Goal: Task Accomplishment & Management: Use online tool/utility

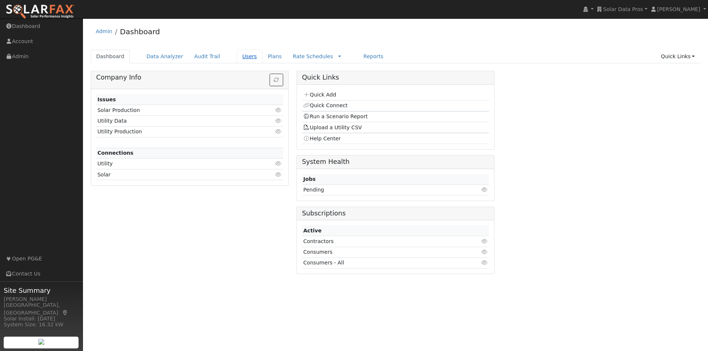
click at [237, 55] on link "Users" at bounding box center [250, 57] width 26 height 14
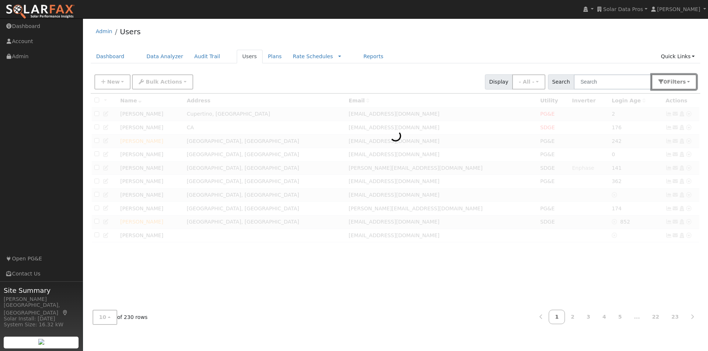
click at [678, 80] on span "Filter s" at bounding box center [676, 82] width 19 height 6
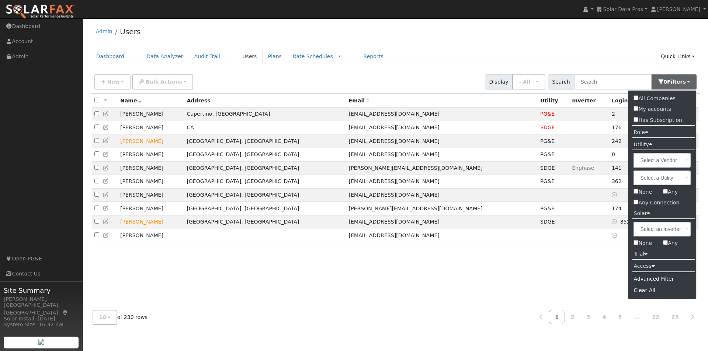
drag, startPoint x: 667, startPoint y: 191, endPoint x: 670, endPoint y: 195, distance: 5.0
click at [667, 192] on input "Any" at bounding box center [665, 191] width 5 height 5
checkbox input "true"
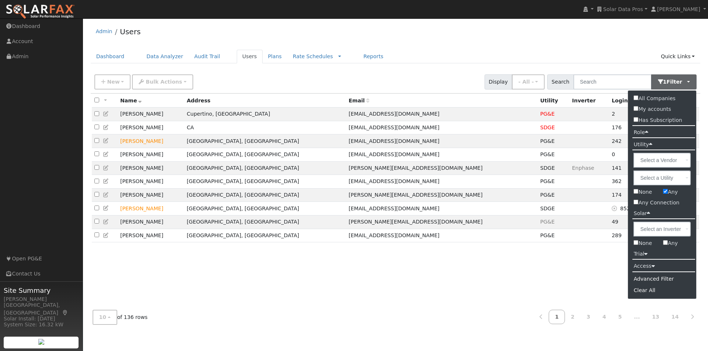
click at [666, 242] on input "Any" at bounding box center [665, 242] width 5 height 5
checkbox input "true"
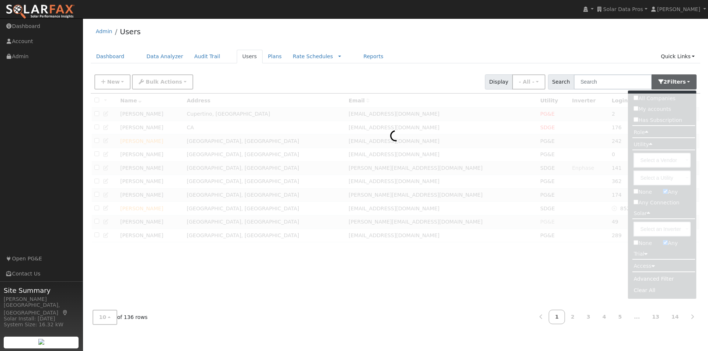
click at [518, 50] on ul "Dashboard Data Analyzer Audit Trail Users Plans Rate Schedules Rate Schedules C…" at bounding box center [396, 57] width 610 height 14
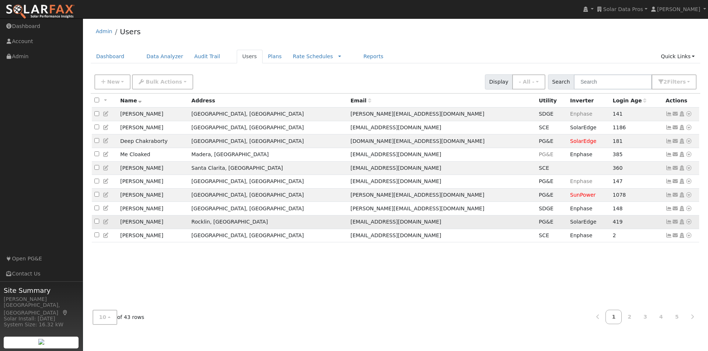
click at [668, 225] on icon at bounding box center [669, 221] width 7 height 5
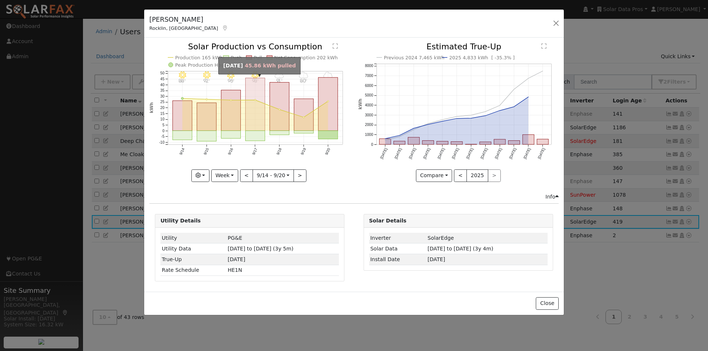
click at [257, 114] on rect "onclick=""" at bounding box center [256, 104] width 20 height 53
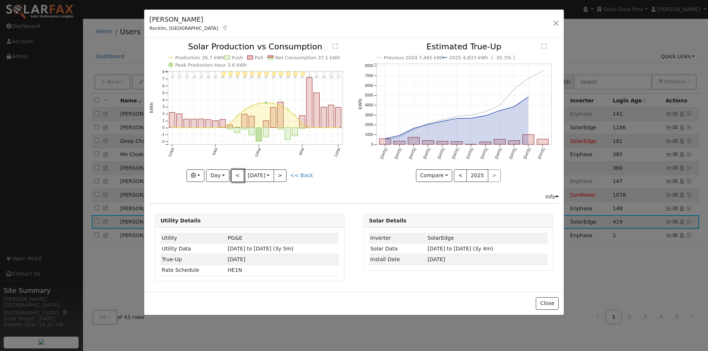
click at [236, 174] on button "<" at bounding box center [237, 176] width 13 height 13
click at [313, 56] on text "Net Consumption 28.6 kWh" at bounding box center [307, 58] width 65 height 6
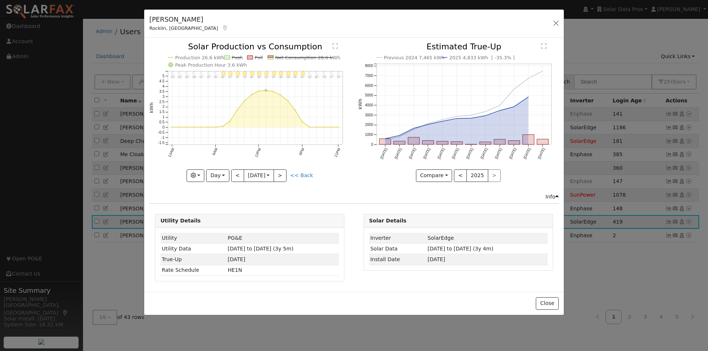
click at [304, 56] on text "Net Consumption 28.6 kWh" at bounding box center [307, 58] width 65 height 6
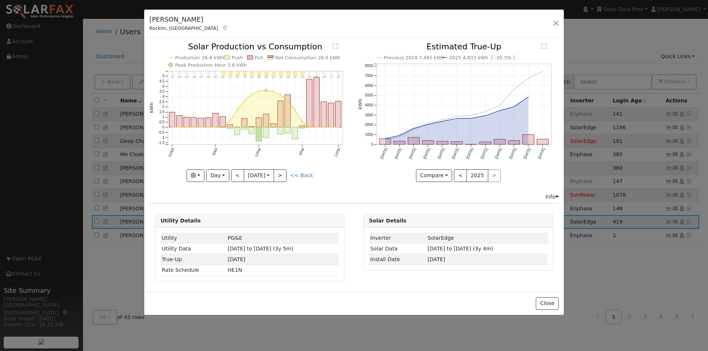
click at [197, 59] on text "Production 26.6 kWh" at bounding box center [199, 58] width 49 height 6
click at [206, 56] on text "Production 26.6 kWh" at bounding box center [199, 58] width 49 height 6
click at [216, 177] on button "Day" at bounding box center [217, 176] width 23 height 13
click at [226, 200] on link "Week" at bounding box center [231, 201] width 51 height 10
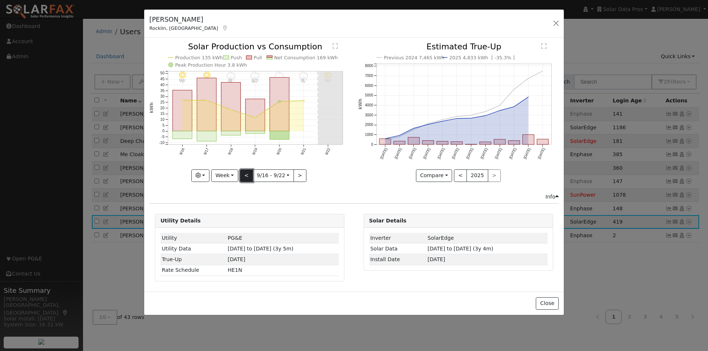
click at [246, 172] on button "<" at bounding box center [246, 176] width 13 height 13
type input "2025-09-09"
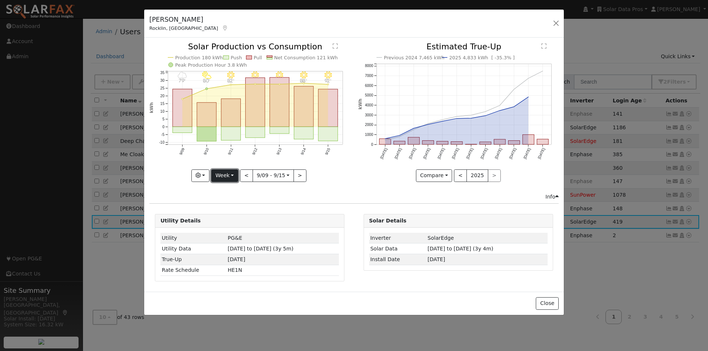
click at [230, 173] on button "Week" at bounding box center [224, 176] width 27 height 13
click at [229, 233] on link "Custom" at bounding box center [237, 233] width 51 height 10
drag, startPoint x: 312, startPoint y: 176, endPoint x: 313, endPoint y: 197, distance: 20.3
click at [313, 177] on button "day" at bounding box center [313, 176] width 23 height 13
click at [309, 189] on link "Hour" at bounding box center [327, 191] width 51 height 10
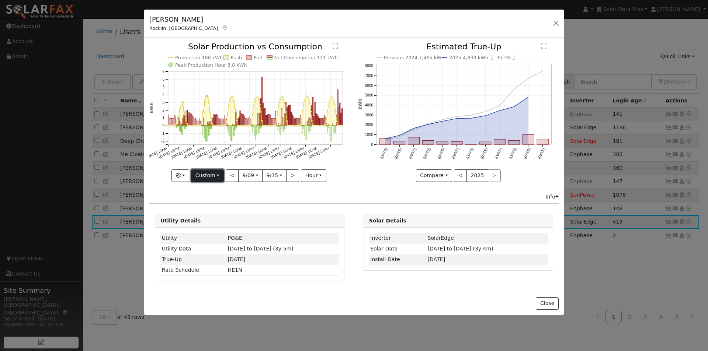
click at [211, 177] on button "Custom" at bounding box center [207, 176] width 33 height 13
click at [353, 169] on div "Production 180 kWh Push Pull Net Consumption 121 kWh Peak Production Hour 3.8 k…" at bounding box center [250, 118] width 208 height 150
click at [333, 46] on text "" at bounding box center [335, 46] width 5 height 6
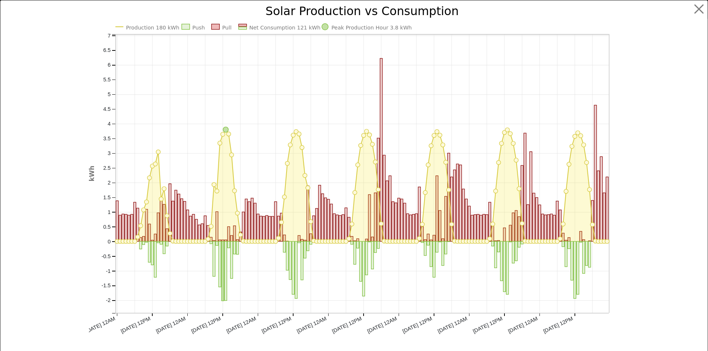
click at [132, 28] on text "Production 180 kWh" at bounding box center [152, 28] width 53 height 6
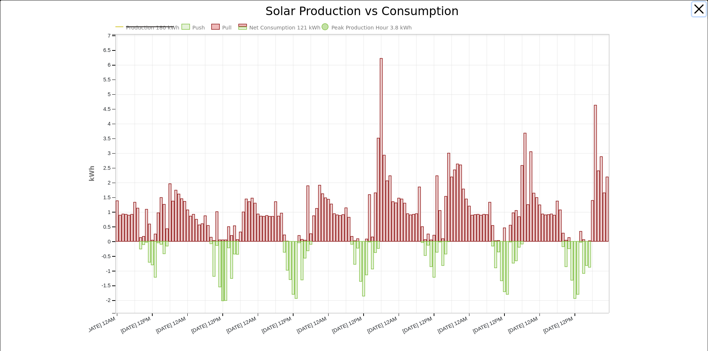
click at [694, 8] on button "button" at bounding box center [699, 9] width 14 height 14
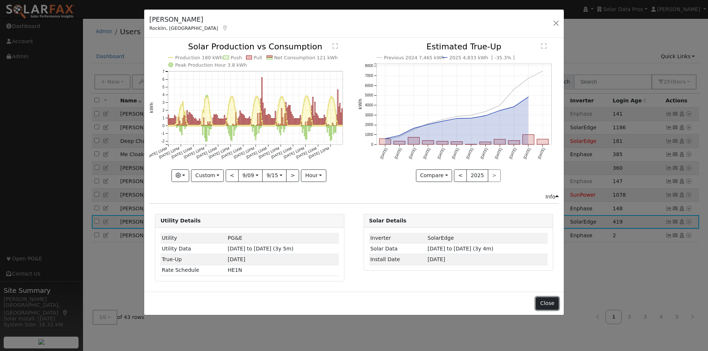
click at [547, 301] on button "Close" at bounding box center [547, 304] width 22 height 13
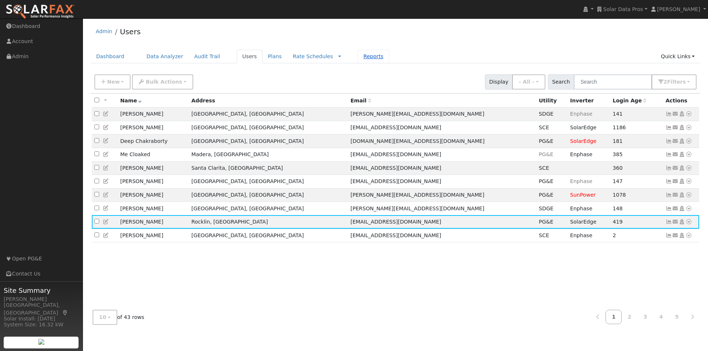
click at [358, 55] on link "Reports" at bounding box center [373, 57] width 31 height 14
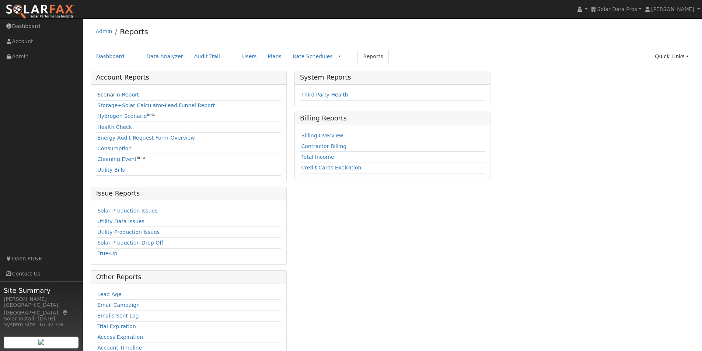
click at [101, 97] on link "Scenario" at bounding box center [108, 95] width 22 height 6
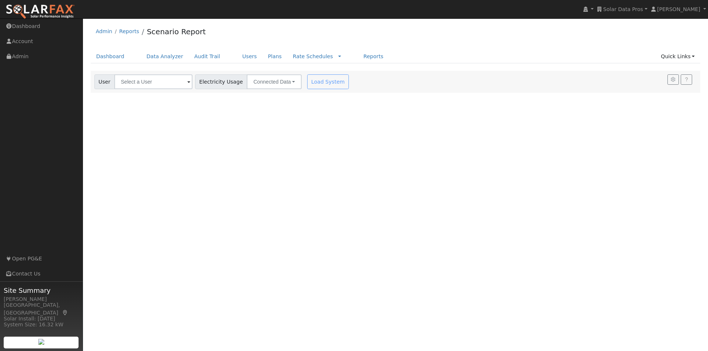
click at [136, 81] on div "Settings My Defaults Temporary My Defaults Company Defaults System Defaults Loa…" at bounding box center [396, 82] width 610 height 22
click at [160, 87] on input "text" at bounding box center [153, 81] width 78 height 15
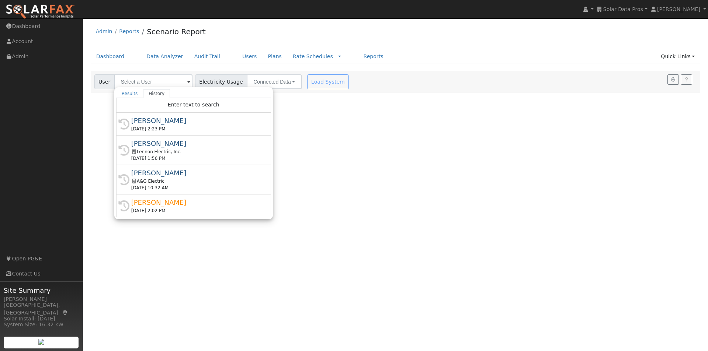
drag, startPoint x: 153, startPoint y: 142, endPoint x: 157, endPoint y: 140, distance: 4.6
click at [153, 143] on div "[PERSON_NAME]" at bounding box center [196, 144] width 131 height 10
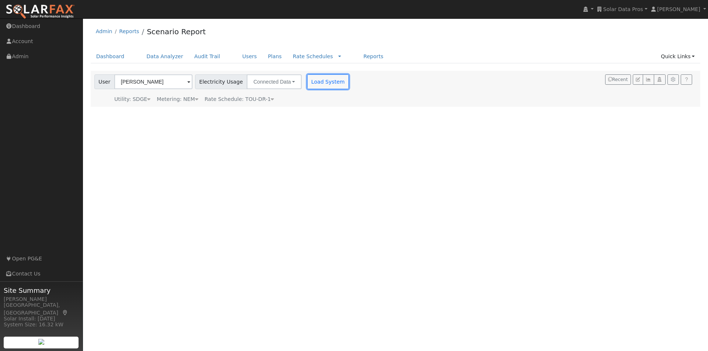
drag, startPoint x: 317, startPoint y: 84, endPoint x: 448, endPoint y: 92, distance: 131.9
click at [319, 83] on button "Load System" at bounding box center [328, 81] width 42 height 15
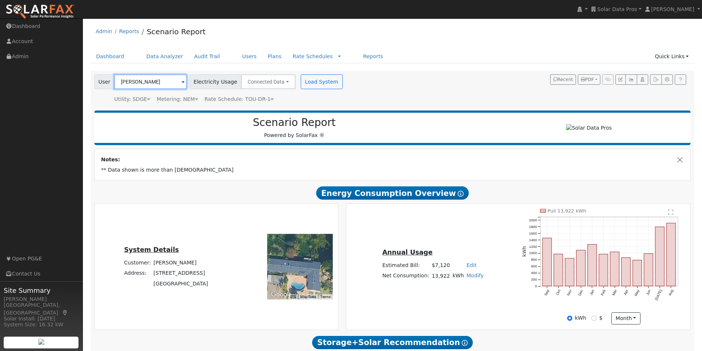
click at [158, 81] on input "Sam Asmar" at bounding box center [150, 81] width 73 height 15
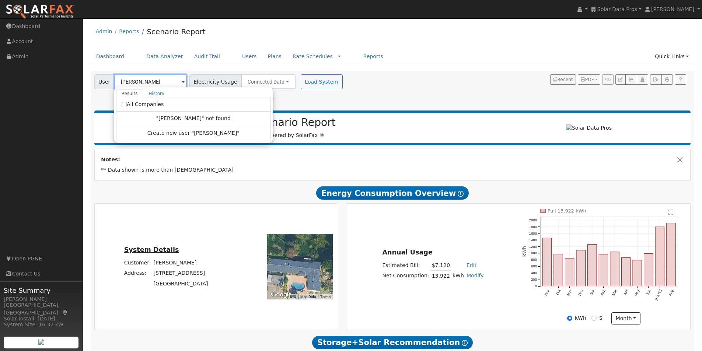
type input "curtis mitch"
click at [124, 104] on input "All Companies" at bounding box center [124, 104] width 5 height 5
checkbox input "true"
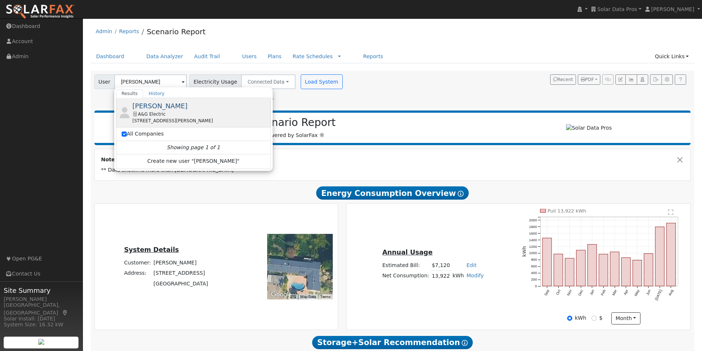
click at [144, 101] on div "Curtis Mitchell A&G Electric 1395 Evans Avenue, San Francisco, CA 94124" at bounding box center [200, 112] width 137 height 23
type input "Curtis Mitchell"
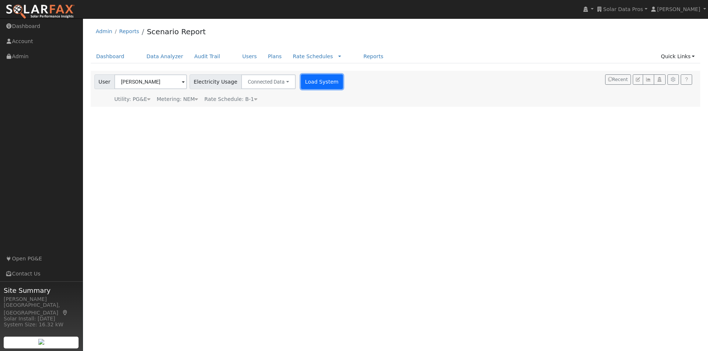
click at [311, 81] on button "Load System" at bounding box center [322, 81] width 42 height 15
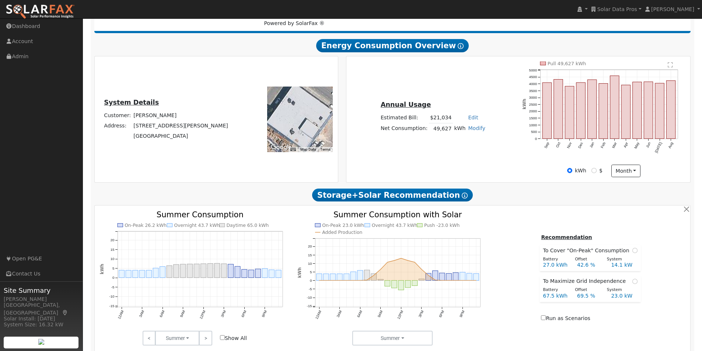
scroll to position [114, 0]
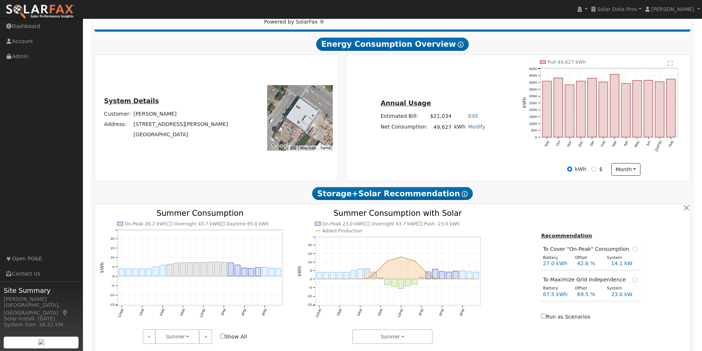
drag, startPoint x: 309, startPoint y: 117, endPoint x: 299, endPoint y: 118, distance: 10.3
click at [299, 118] on div at bounding box center [300, 118] width 66 height 66
drag, startPoint x: 450, startPoint y: 131, endPoint x: 427, endPoint y: 133, distance: 22.6
click at [427, 132] on tr "Net Consumption: 49,627 kWh Modify Add Consumption Add Electric Vehicle Add Con…" at bounding box center [432, 127] width 107 height 11
click at [449, 149] on div "Annual Usage Estimated Bill: $21,034 Edit Estimated Bill $ Annual Net Consumpti…" at bounding box center [519, 118] width 342 height 116
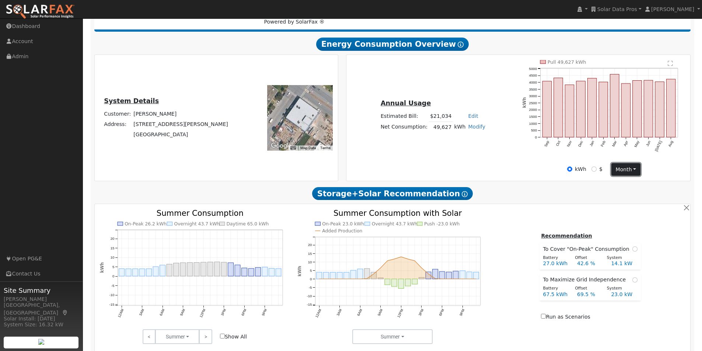
click at [635, 170] on button "month" at bounding box center [626, 169] width 29 height 13
click at [620, 187] on link "Day" at bounding box center [637, 185] width 51 height 10
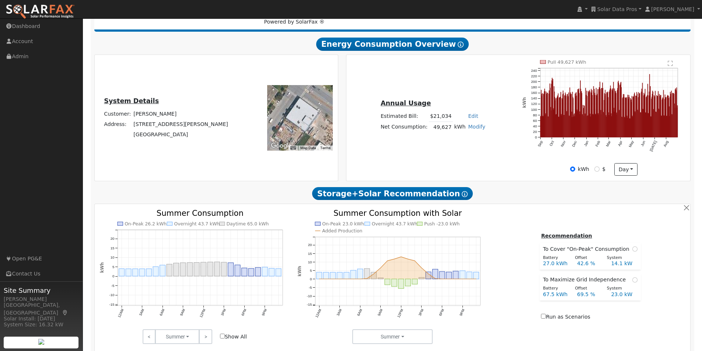
click at [671, 66] on text "" at bounding box center [670, 63] width 5 height 6
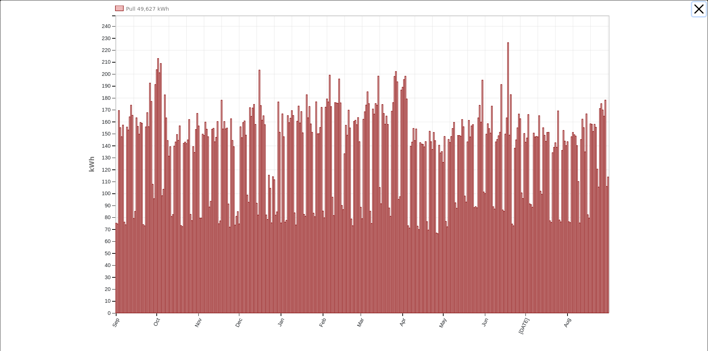
click at [694, 9] on button "button" at bounding box center [699, 9] width 14 height 14
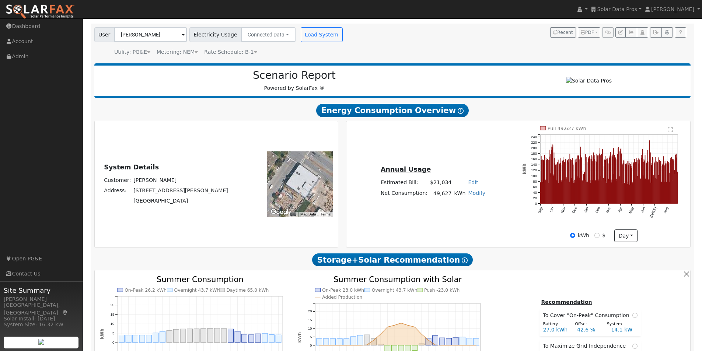
scroll to position [0, 0]
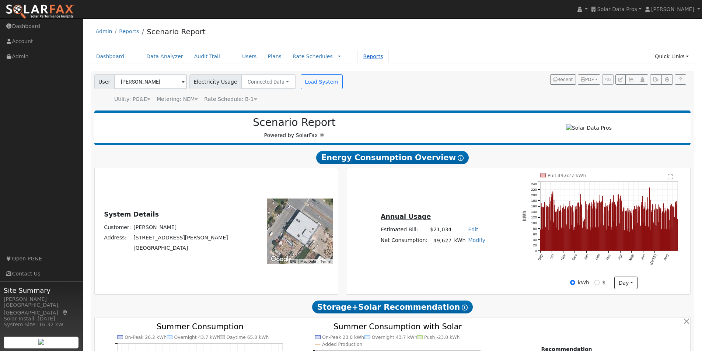
click at [358, 55] on link "Reports" at bounding box center [373, 57] width 31 height 14
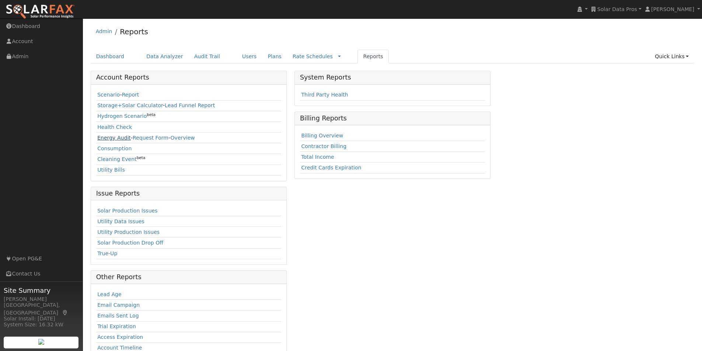
click at [105, 137] on link "Energy Audit" at bounding box center [114, 138] width 34 height 6
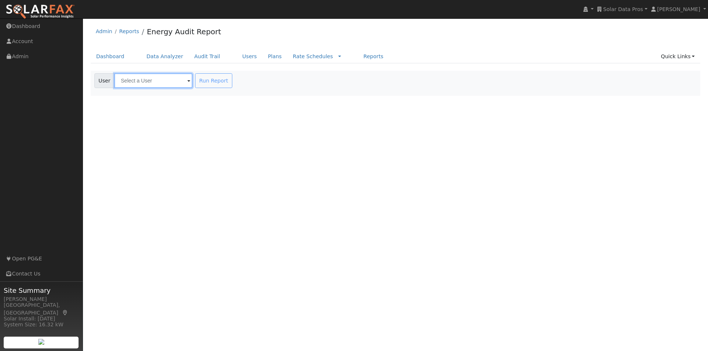
click at [160, 87] on input "text" at bounding box center [153, 80] width 78 height 15
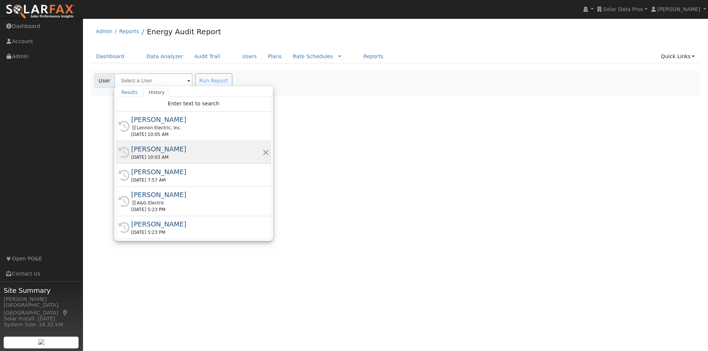
click at [152, 148] on div "[PERSON_NAME]" at bounding box center [196, 149] width 131 height 10
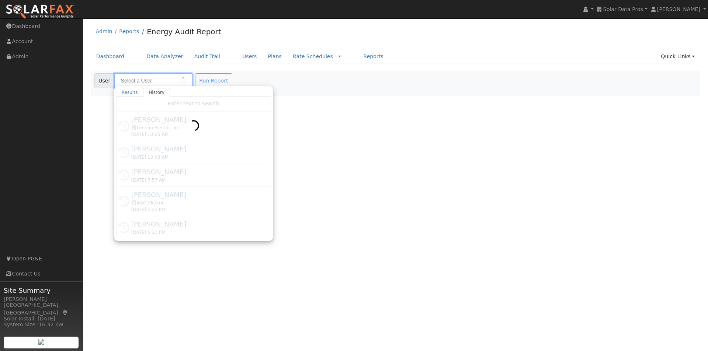
type input "[PERSON_NAME]"
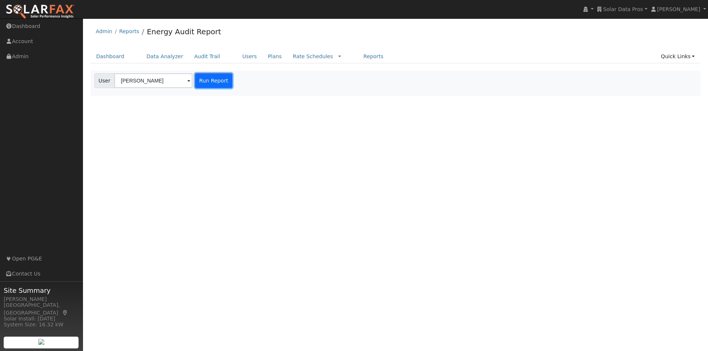
click at [210, 79] on button "Run Report" at bounding box center [213, 80] width 37 height 15
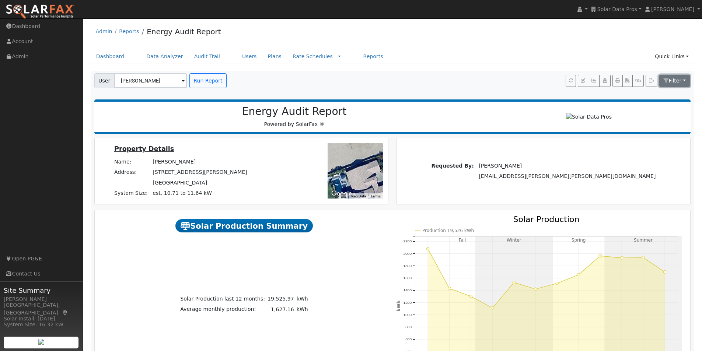
click at [682, 84] on button "Filter" at bounding box center [675, 81] width 31 height 13
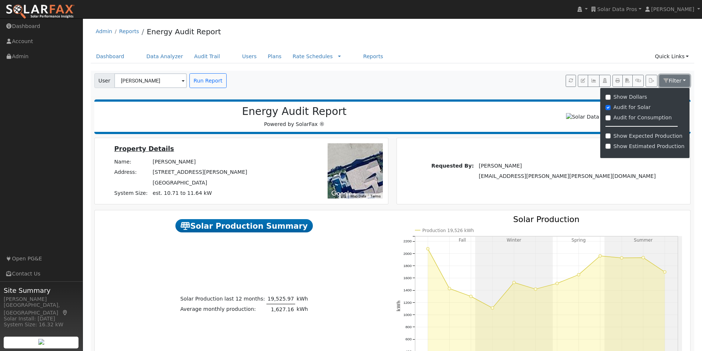
click at [685, 79] on button "Filter" at bounding box center [675, 81] width 31 height 13
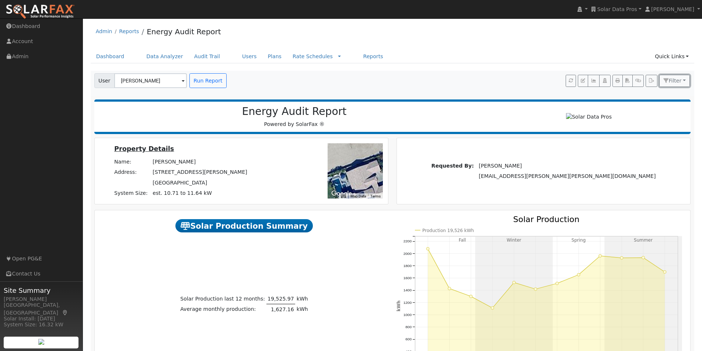
click at [684, 84] on button "Filter" at bounding box center [675, 81] width 31 height 13
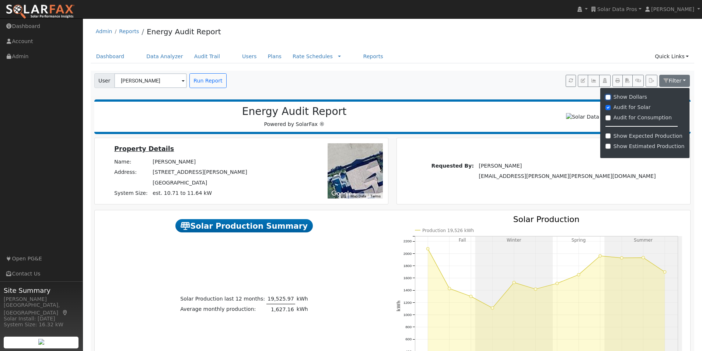
click at [611, 97] on input "Show Dollars" at bounding box center [608, 97] width 5 height 5
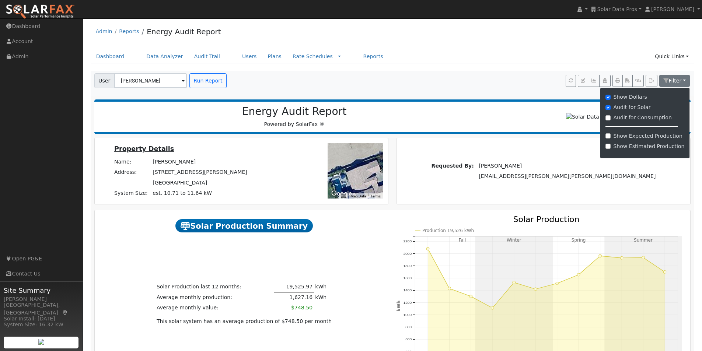
click at [486, 66] on div "Dashboard Data Analyzer Audit Trail Users Plans Rate Schedules Rate Schedules C…" at bounding box center [393, 60] width 604 height 21
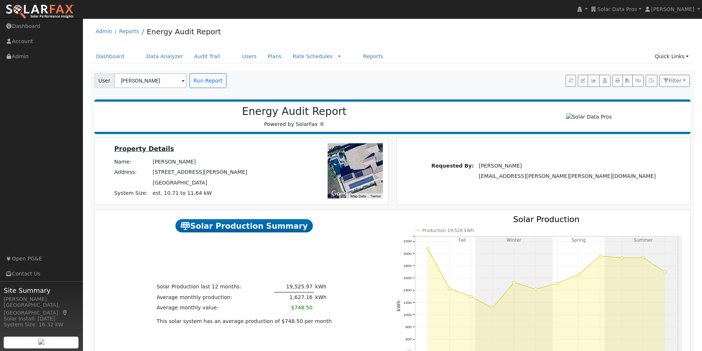
drag, startPoint x: 345, startPoint y: 176, endPoint x: 344, endPoint y: 156, distance: 20.3
click at [344, 156] on div at bounding box center [355, 170] width 55 height 55
drag, startPoint x: 349, startPoint y: 169, endPoint x: 343, endPoint y: 162, distance: 8.9
click at [343, 162] on div at bounding box center [355, 170] width 55 height 55
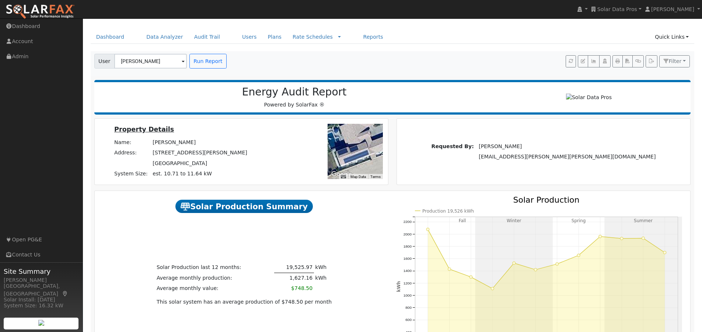
scroll to position [37, 0]
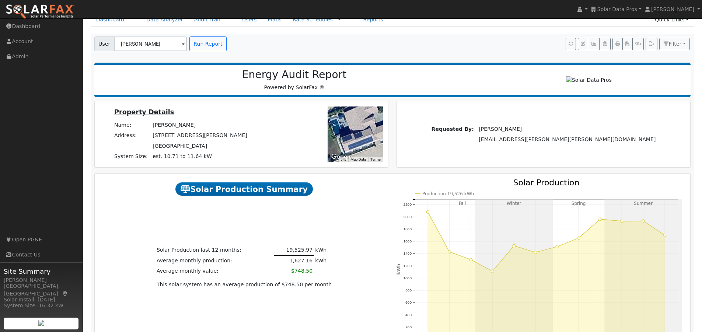
drag, startPoint x: 338, startPoint y: 126, endPoint x: 342, endPoint y: 131, distance: 5.7
click at [342, 131] on div at bounding box center [355, 134] width 55 height 55
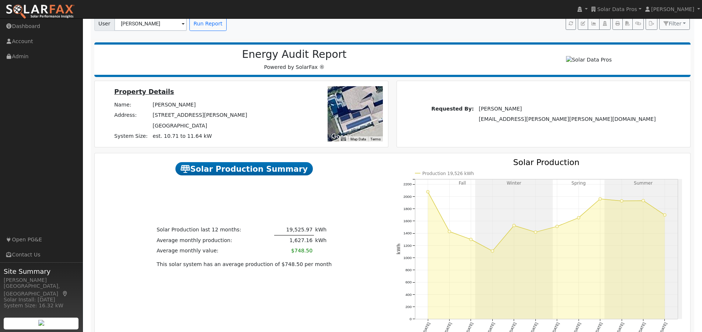
scroll to position [74, 0]
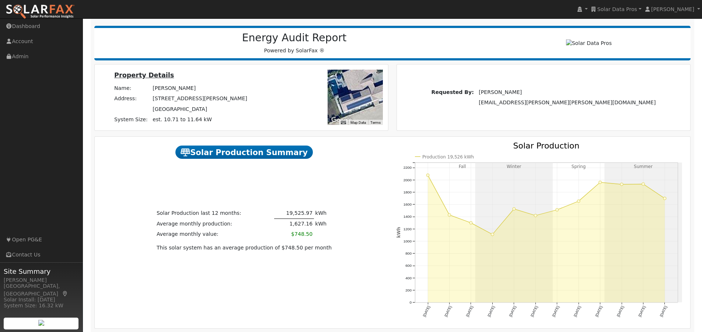
click at [362, 101] on div at bounding box center [355, 97] width 55 height 55
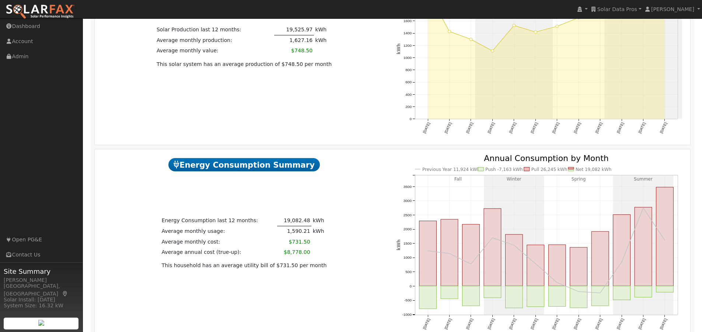
scroll to position [258, 0]
drag, startPoint x: 306, startPoint y: 254, endPoint x: 279, endPoint y: 258, distance: 27.3
click at [279, 257] on tr "Average annual cost (true-up): $8,778.00" at bounding box center [244, 251] width 168 height 10
click at [322, 254] on div "Energy Consumption last 12 months: 19,082.48 kWh Average monthly usage: 1,590.2…" at bounding box center [244, 242] width 297 height 55
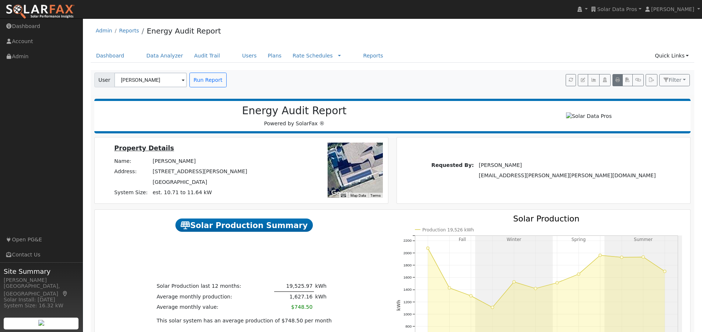
scroll to position [0, 0]
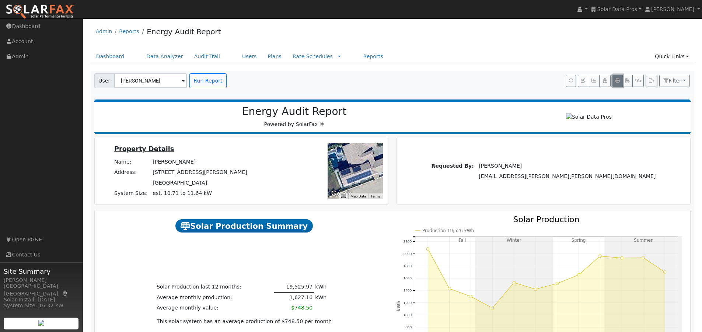
click at [618, 81] on icon "button" at bounding box center [618, 81] width 4 height 4
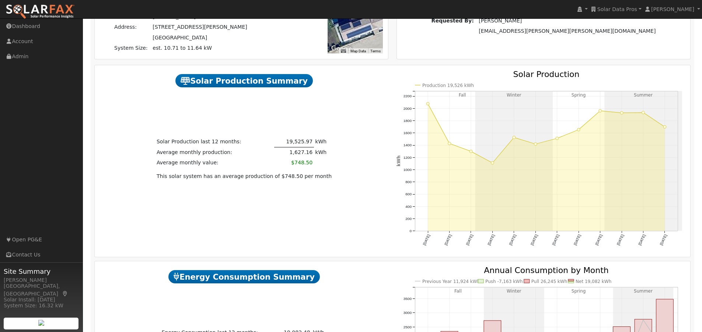
scroll to position [147, 0]
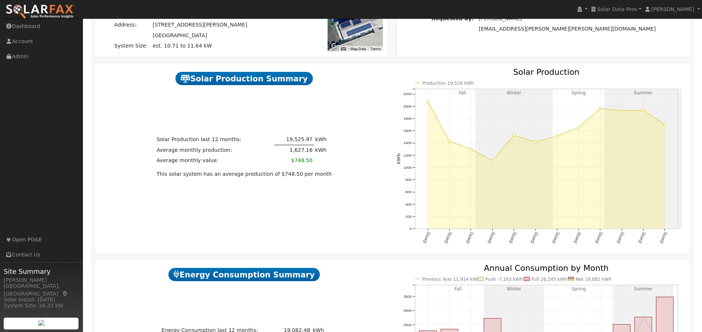
drag, startPoint x: 458, startPoint y: 95, endPoint x: 467, endPoint y: 95, distance: 8.9
click at [467, 95] on rect at bounding box center [462, 159] width 95 height 140
drag, startPoint x: 275, startPoint y: 141, endPoint x: 302, endPoint y: 142, distance: 26.6
click at [302, 142] on td "19,525.97" at bounding box center [293, 140] width 39 height 11
click at [354, 158] on div "Solar Production last 12 months: 19,525.97 kWh Average monthly production: 1,62…" at bounding box center [244, 157] width 297 height 45
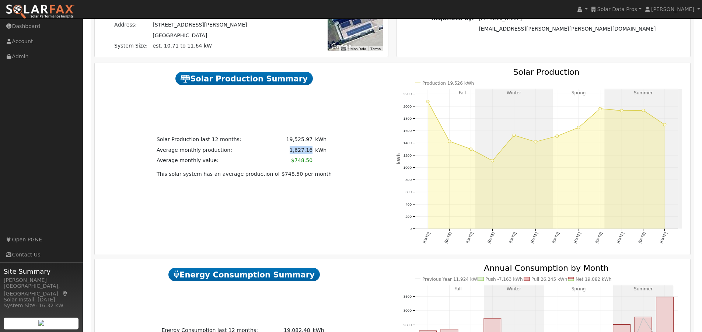
drag, startPoint x: 280, startPoint y: 153, endPoint x: 302, endPoint y: 155, distance: 22.2
click at [302, 155] on td "1,627.16" at bounding box center [293, 150] width 39 height 11
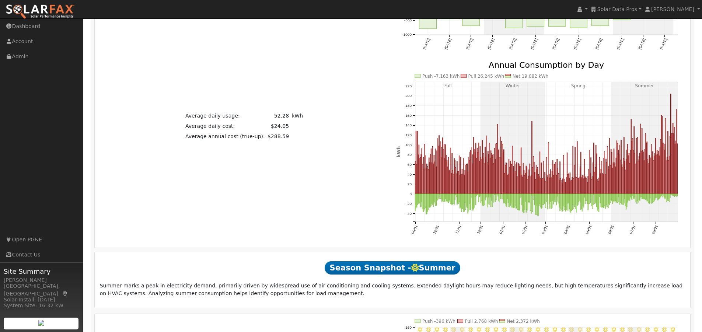
scroll to position [0, 0]
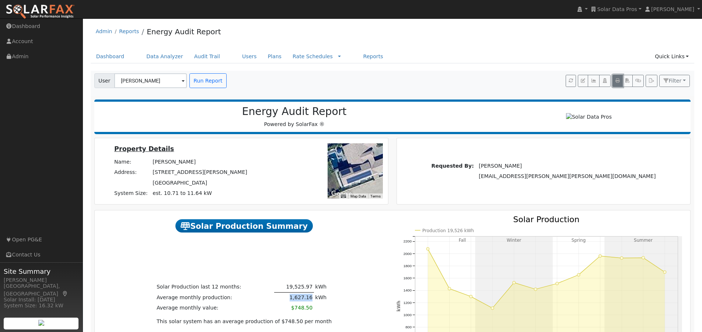
click at [617, 79] on icon "button" at bounding box center [618, 81] width 4 height 4
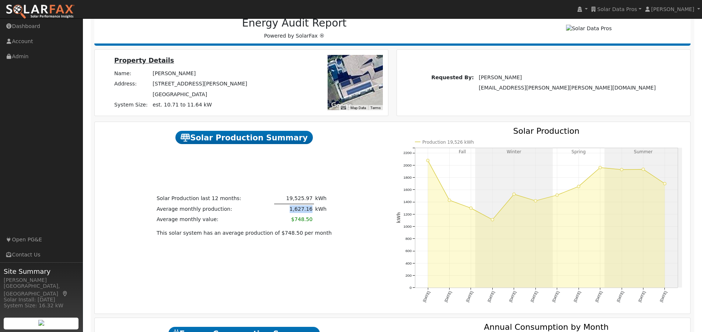
scroll to position [61, 0]
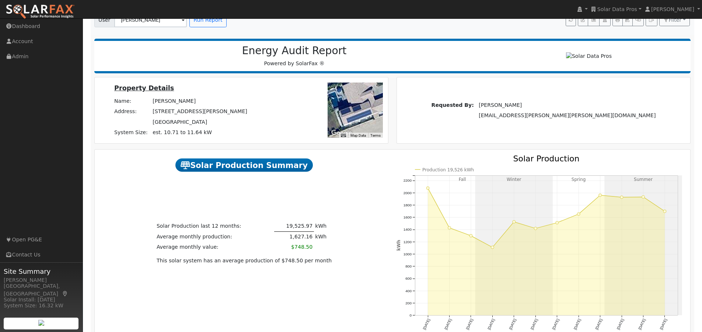
click at [336, 237] on div "Solar Production last 12 months: 19,525.97 kWh Average monthly production: 1,62…" at bounding box center [244, 243] width 297 height 45
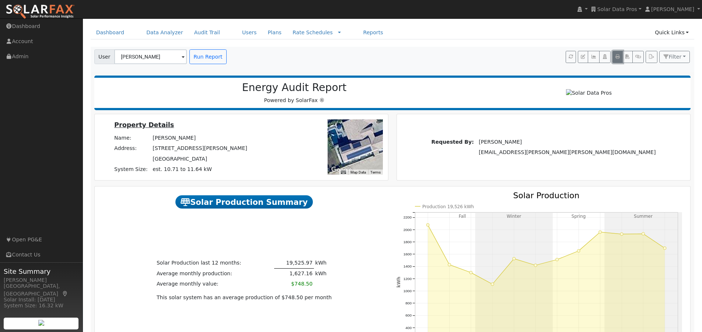
click at [618, 55] on icon "button" at bounding box center [618, 57] width 4 height 4
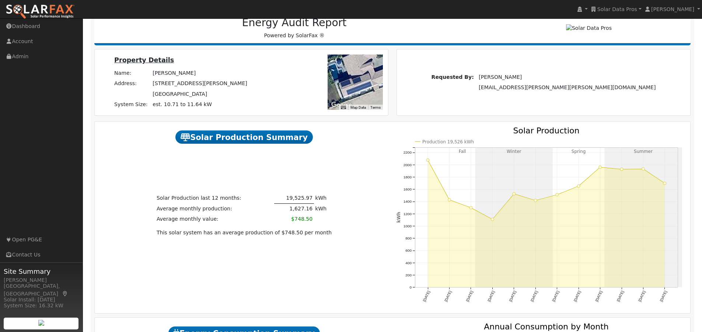
scroll to position [98, 0]
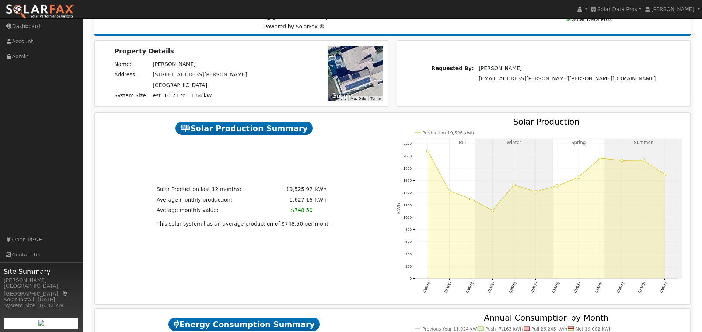
drag, startPoint x: 363, startPoint y: 87, endPoint x: 363, endPoint y: 91, distance: 4.8
click at [363, 91] on div at bounding box center [355, 73] width 55 height 55
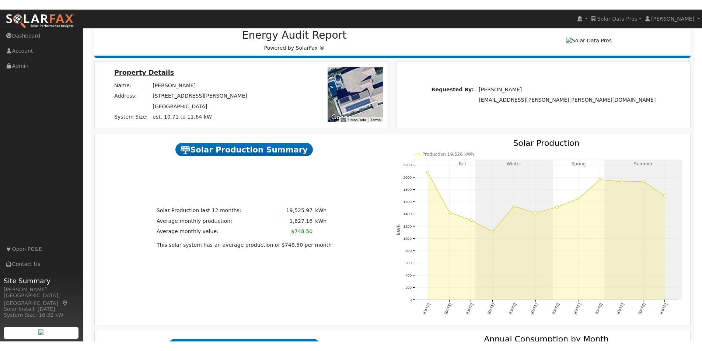
scroll to position [74, 0]
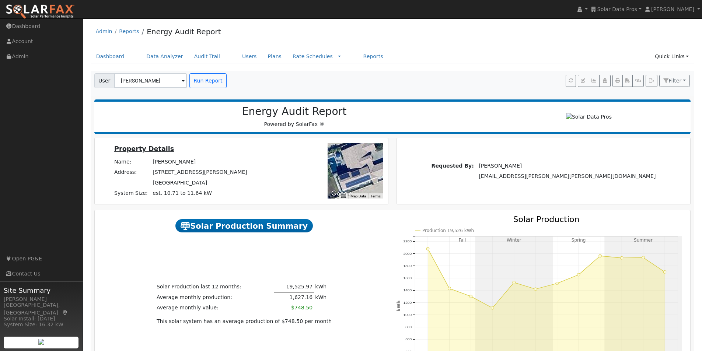
scroll to position [74, 0]
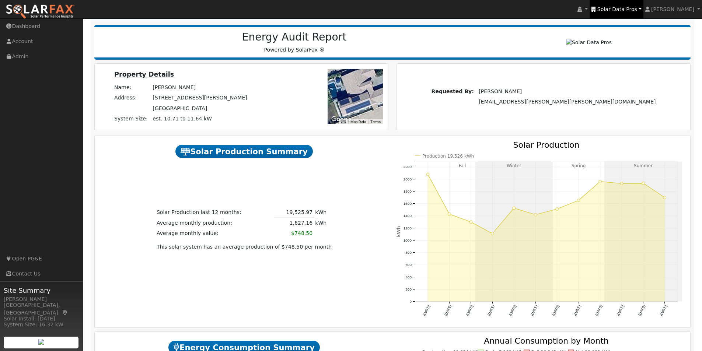
click at [635, 7] on span "Solar Data Pros" at bounding box center [618, 9] width 40 height 6
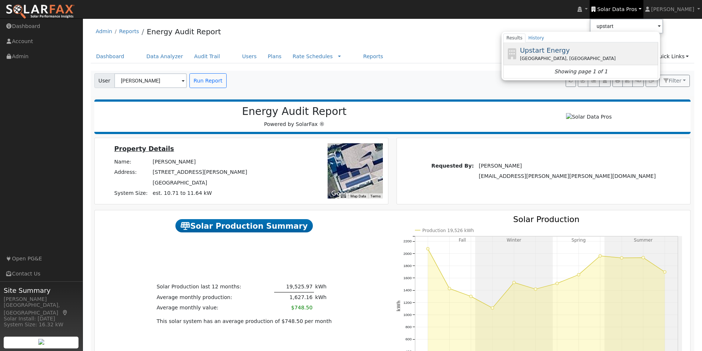
click at [555, 51] on span "Upstart Energy" at bounding box center [545, 50] width 50 height 8
type input "Upstart Energy"
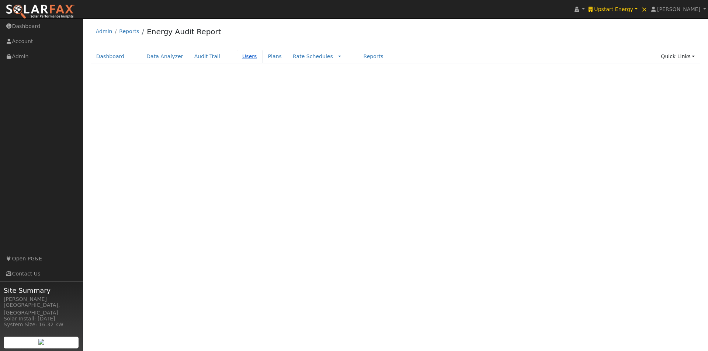
drag, startPoint x: 0, startPoint y: 0, endPoint x: 233, endPoint y: 58, distance: 239.7
click at [237, 58] on link "Users" at bounding box center [250, 57] width 26 height 14
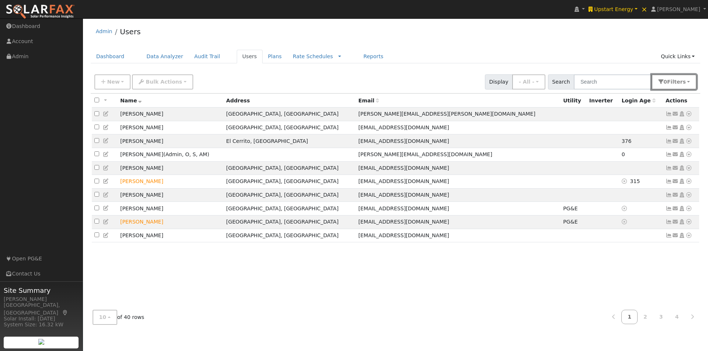
click at [688, 81] on button "0 Filter s" at bounding box center [674, 81] width 45 height 15
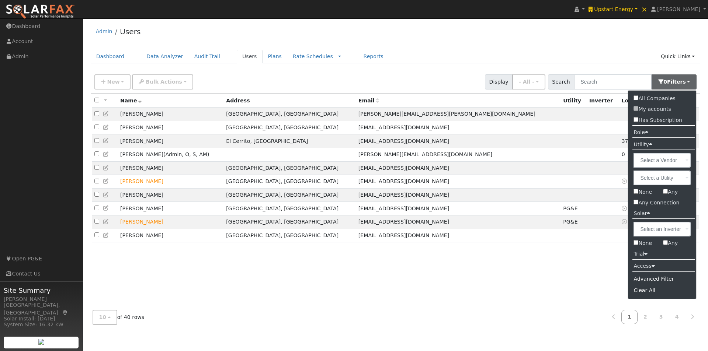
click at [666, 191] on input "Any" at bounding box center [665, 191] width 5 height 5
checkbox input "true"
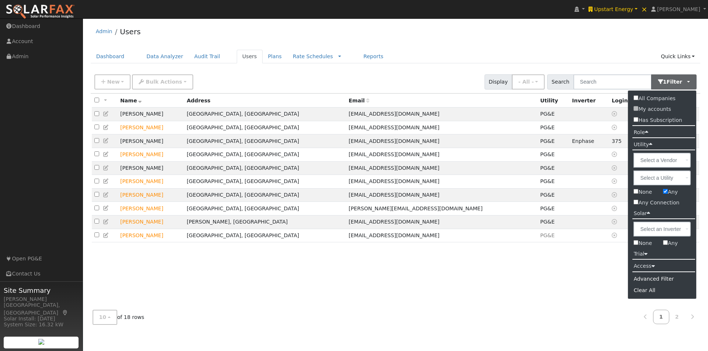
click at [489, 18] on nav "Upstart Energy Upstart Energy Upstart Energy × × Leroy Coffman Leroy Coffman Pr…" at bounding box center [354, 9] width 708 height 19
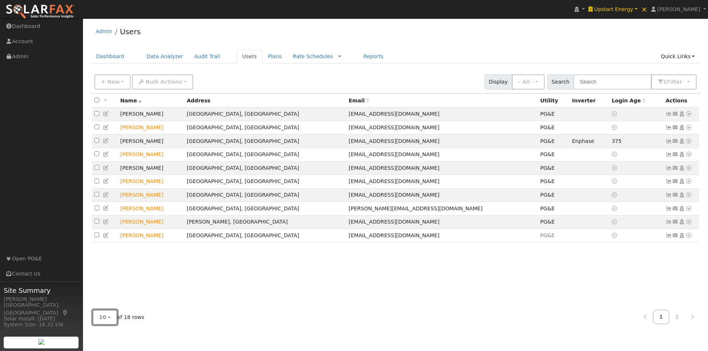
click at [107, 318] on button "10" at bounding box center [105, 317] width 25 height 15
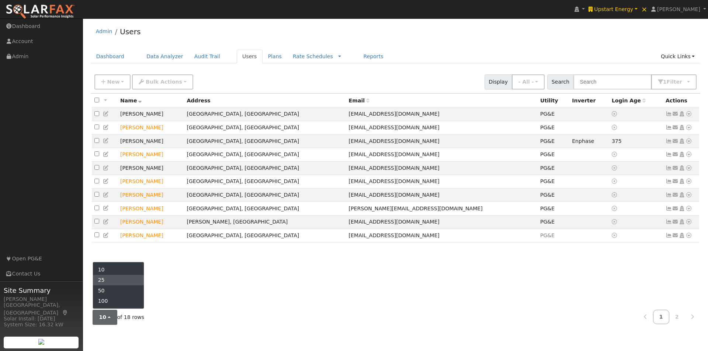
click at [103, 278] on link "25" at bounding box center [118, 280] width 51 height 10
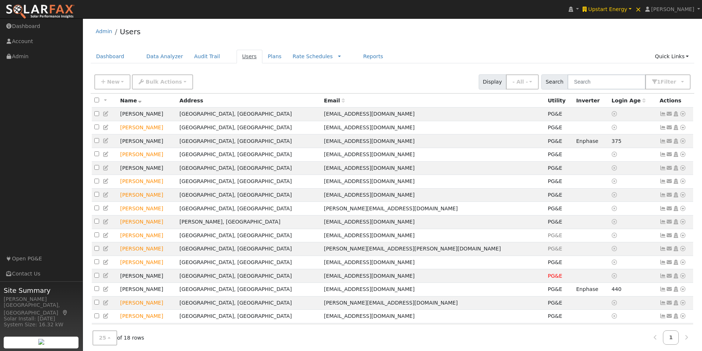
click at [238, 55] on link "Users" at bounding box center [250, 57] width 26 height 14
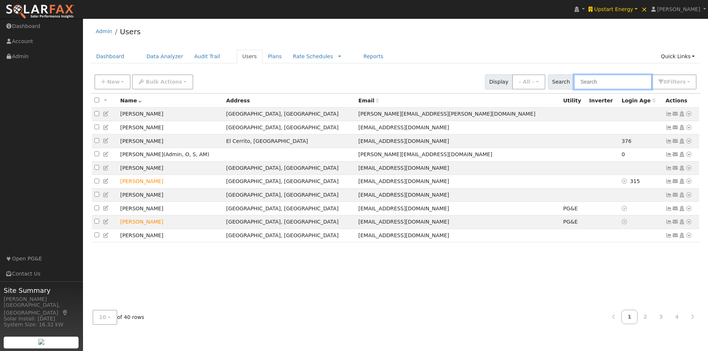
click at [612, 81] on input "text" at bounding box center [613, 81] width 78 height 15
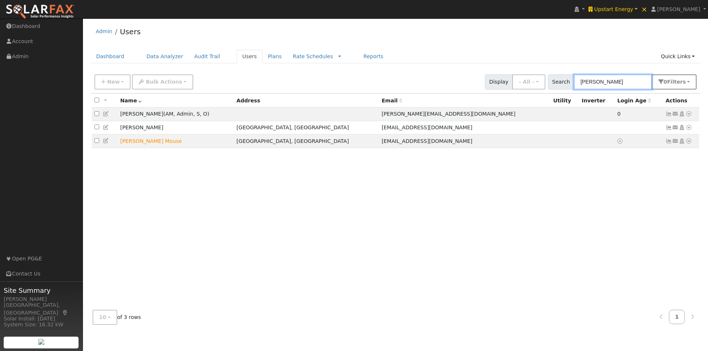
type input "carol"
drag, startPoint x: 687, startPoint y: 81, endPoint x: 674, endPoint y: 126, distance: 46.2
click at [683, 84] on button "0 Filter s" at bounding box center [674, 81] width 45 height 15
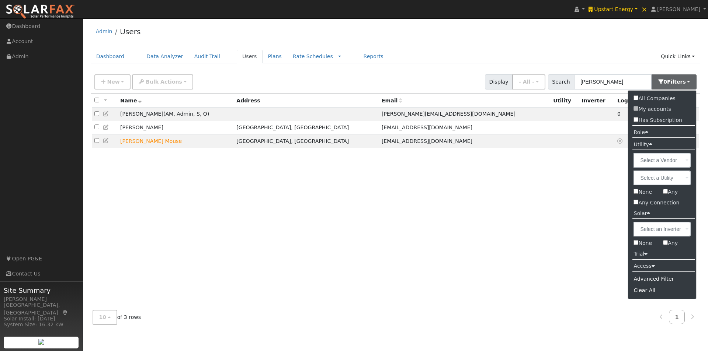
click at [668, 192] on label "Any" at bounding box center [670, 192] width 26 height 11
click at [668, 192] on input "Any" at bounding box center [665, 191] width 5 height 5
checkbox input "true"
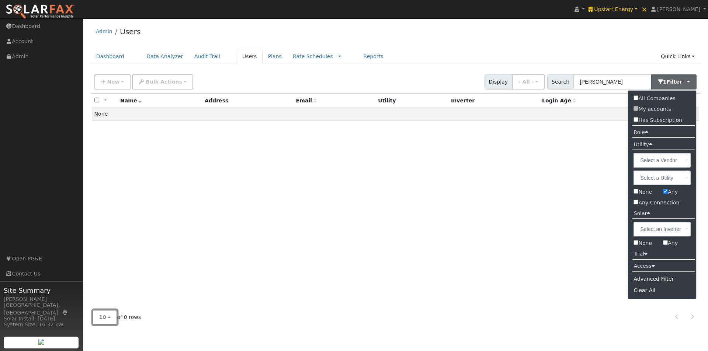
click at [101, 319] on span "10" at bounding box center [102, 318] width 7 height 6
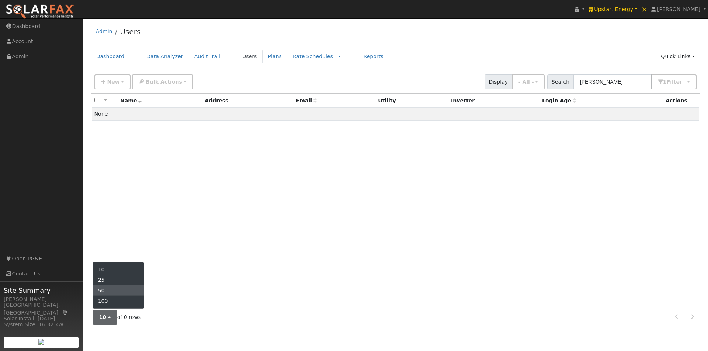
click at [105, 288] on link "50" at bounding box center [118, 291] width 51 height 10
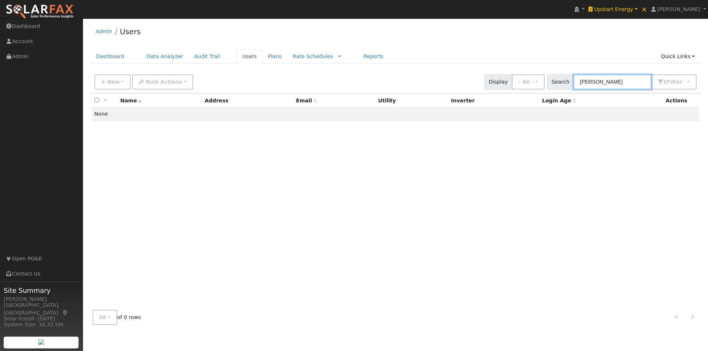
drag, startPoint x: 626, startPoint y: 83, endPoint x: 565, endPoint y: 80, distance: 61.3
click at [565, 80] on div "Search carol 1 Filter All Companies My accounts Has Subscription Role Show - Al…" at bounding box center [621, 81] width 149 height 15
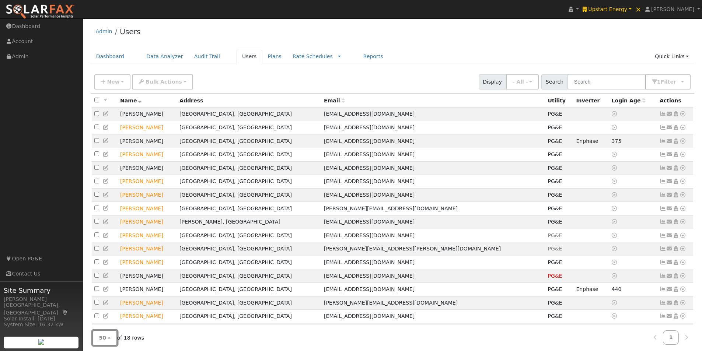
click at [109, 337] on button "50" at bounding box center [105, 338] width 25 height 15
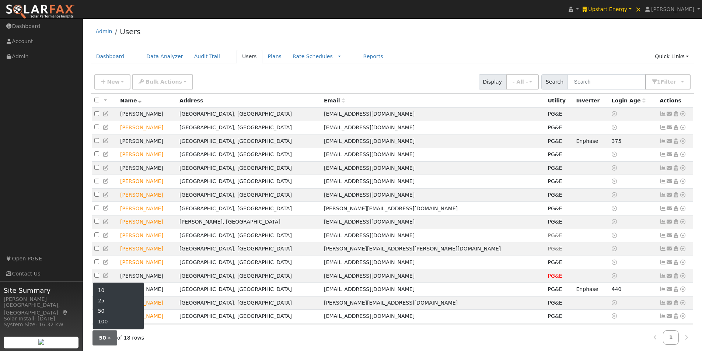
drag, startPoint x: 107, startPoint y: 304, endPoint x: 208, endPoint y: 219, distance: 131.9
click at [108, 300] on link "25" at bounding box center [118, 301] width 51 height 10
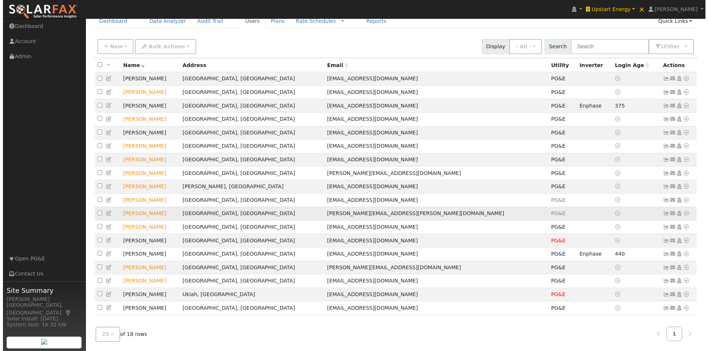
scroll to position [46, 0]
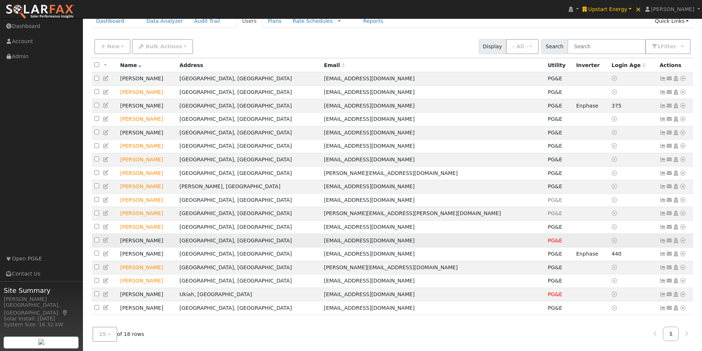
click at [662, 238] on icon at bounding box center [663, 240] width 7 height 5
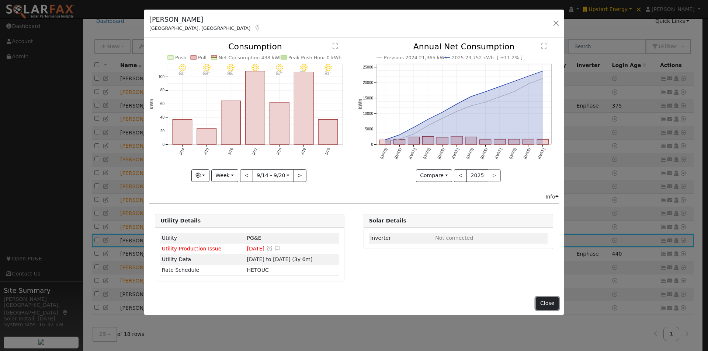
drag, startPoint x: 548, startPoint y: 306, endPoint x: 388, endPoint y: 273, distance: 163.1
click at [546, 306] on button "Close" at bounding box center [547, 304] width 22 height 13
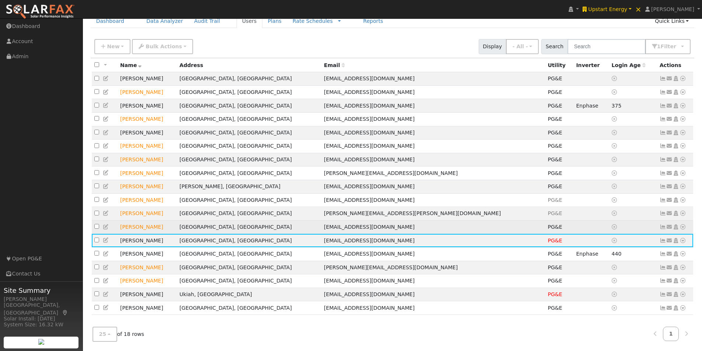
click at [170, 226] on td "Alexander Rudy" at bounding box center [147, 227] width 59 height 14
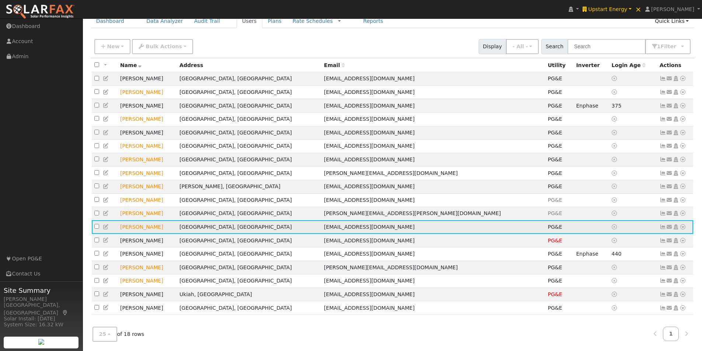
click at [662, 225] on icon at bounding box center [663, 227] width 7 height 5
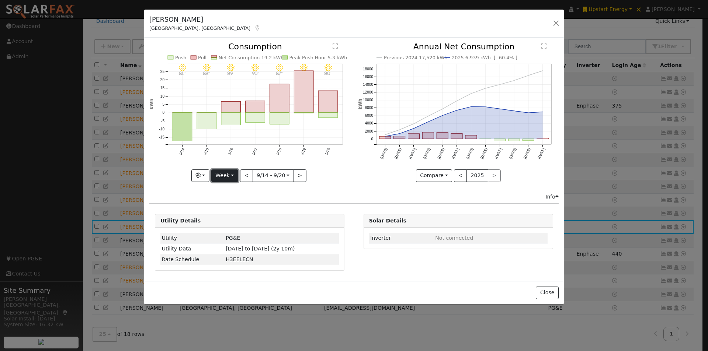
click at [225, 178] on button "Week" at bounding box center [224, 176] width 27 height 13
click at [226, 219] on link "Year" at bounding box center [237, 222] width 51 height 10
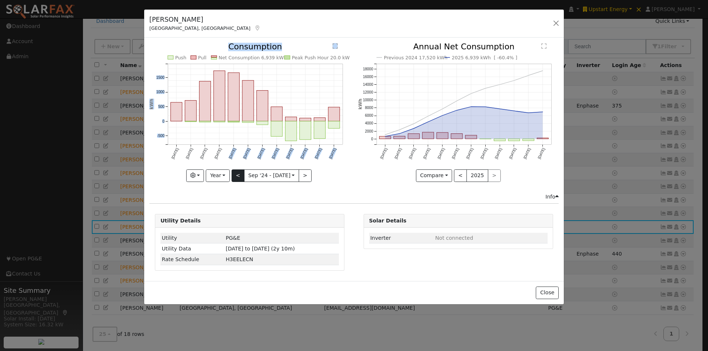
drag, startPoint x: 232, startPoint y: 174, endPoint x: 267, endPoint y: 176, distance: 35.4
click at [234, 175] on div "Push Pull Net Consumption 6,939 kWh Peak Push Hour 20.0 kWh Sep '24 Oct '24 Nov…" at bounding box center [249, 112] width 201 height 139
click at [341, 161] on icon "Push Pull Net Consumption 6,939 kWh Peak Push Hour 20.0 kWh Sep '24 Oct '24 Nov…" at bounding box center [249, 110] width 201 height 135
drag, startPoint x: 347, startPoint y: 154, endPoint x: 335, endPoint y: 156, distance: 12.3
click at [348, 154] on icon "Push Pull Net Consumption 6,939 kWh Peak Push Hour 20.0 kWh Sep '24 Oct '24 Nov…" at bounding box center [249, 110] width 201 height 135
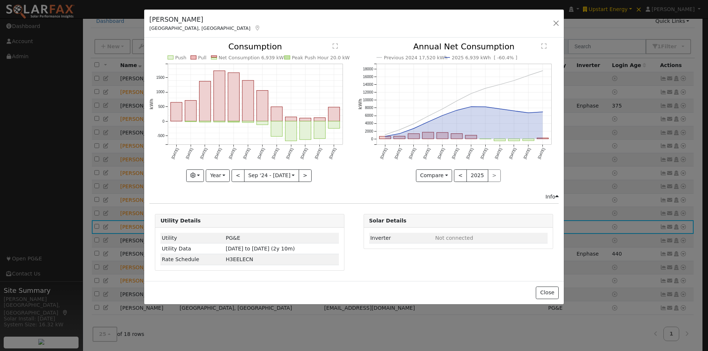
click at [169, 167] on icon "Push Pull Net Consumption 6,939 kWh Peak Push Hour 20.0 kWh Sep '24 Oct '24 Nov…" at bounding box center [249, 110] width 201 height 135
click at [236, 174] on button "<" at bounding box center [238, 176] width 13 height 13
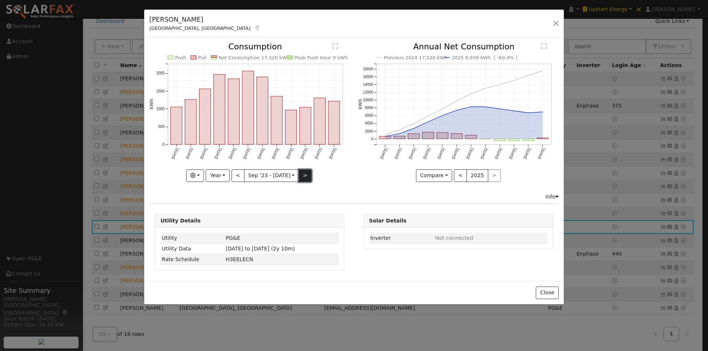
click at [306, 173] on button ">" at bounding box center [305, 176] width 13 height 13
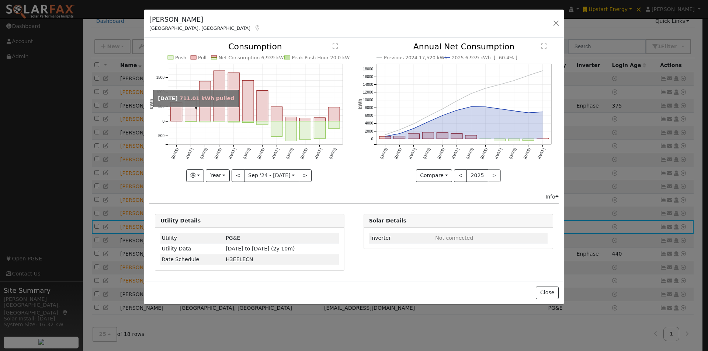
click at [189, 110] on rect "onclick=""" at bounding box center [190, 111] width 11 height 21
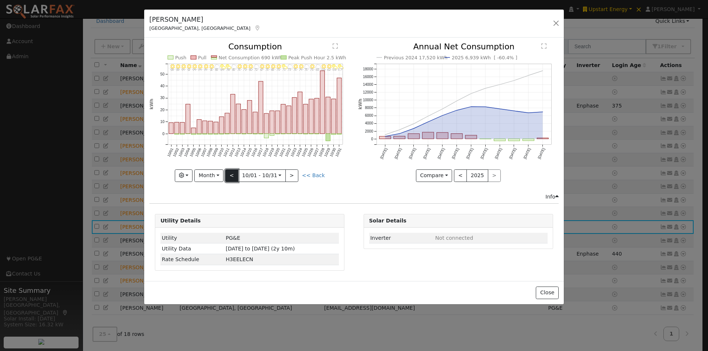
click at [237, 176] on button "<" at bounding box center [231, 176] width 13 height 13
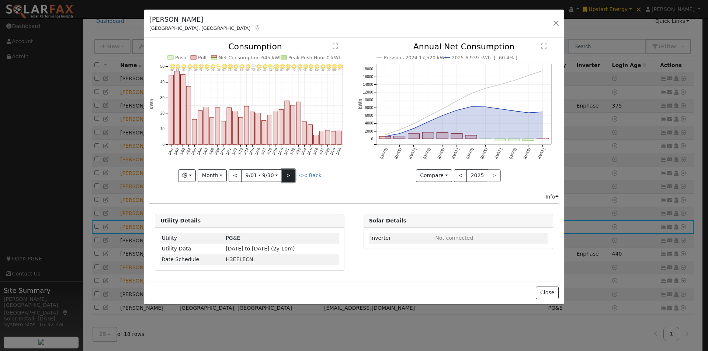
click at [288, 174] on button ">" at bounding box center [288, 176] width 13 height 13
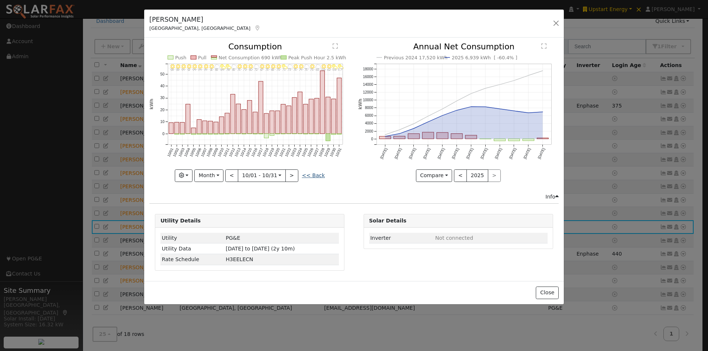
click at [313, 175] on link "<< Back" at bounding box center [313, 176] width 23 height 6
type input "2024-09-01"
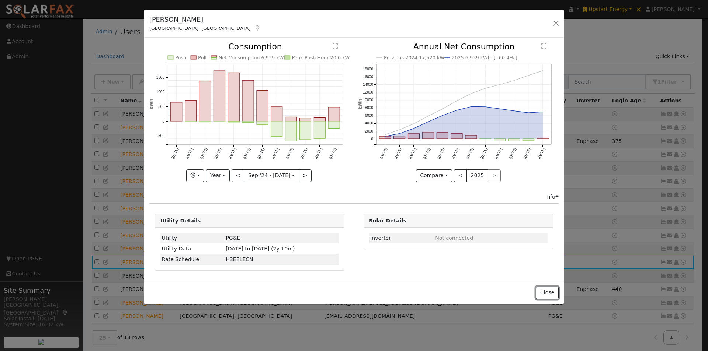
drag, startPoint x: 546, startPoint y: 292, endPoint x: 581, endPoint y: 284, distance: 35.8
click at [548, 292] on button "Close" at bounding box center [547, 293] width 22 height 13
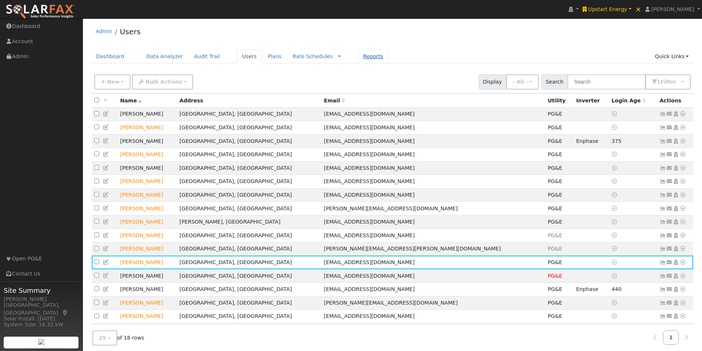
click at [358, 57] on link "Reports" at bounding box center [373, 57] width 31 height 14
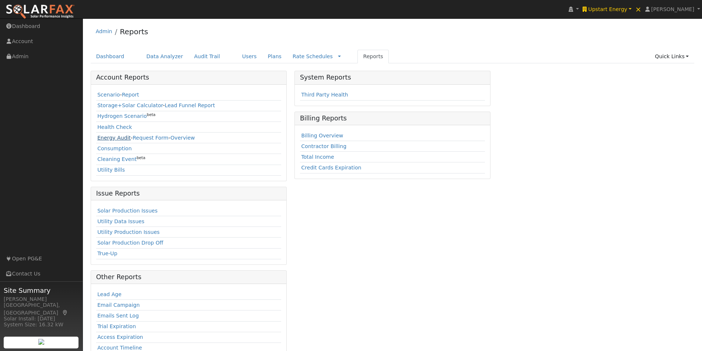
click at [105, 139] on link "Energy Audit" at bounding box center [114, 138] width 34 height 6
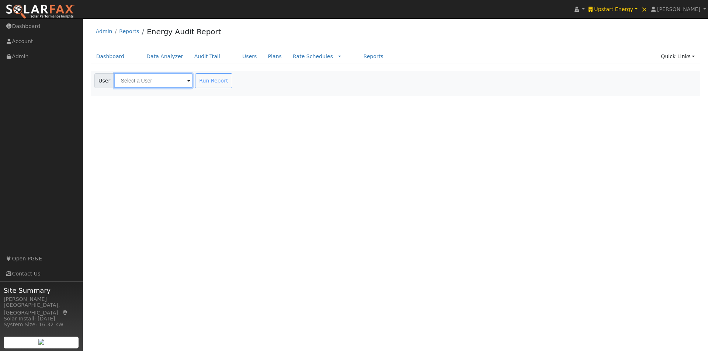
click at [173, 83] on input "text" at bounding box center [153, 80] width 78 height 15
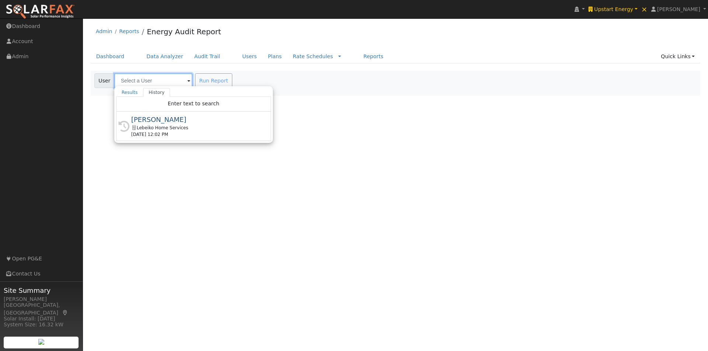
type input "e"
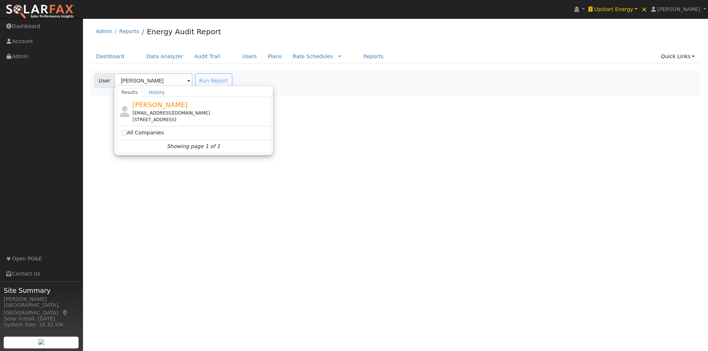
click at [147, 105] on span "Alexander Rudy" at bounding box center [159, 105] width 55 height 8
type input "Alexander Rudy"
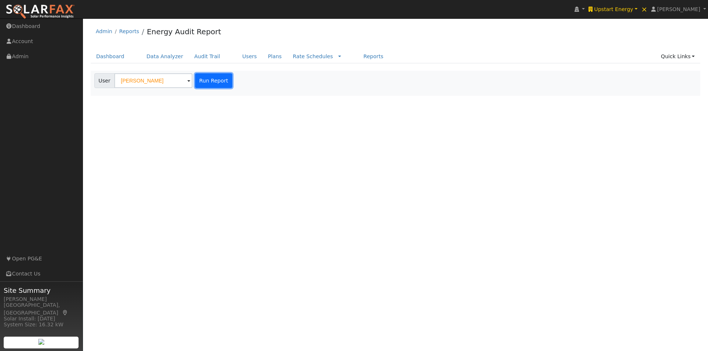
click at [208, 82] on button "Run Report" at bounding box center [213, 80] width 37 height 15
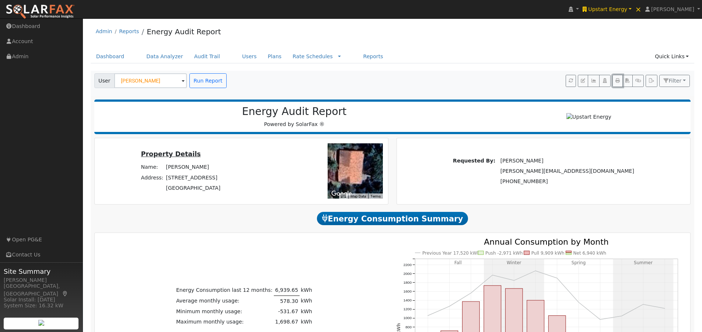
click at [617, 78] on button "button" at bounding box center [618, 81] width 10 height 13
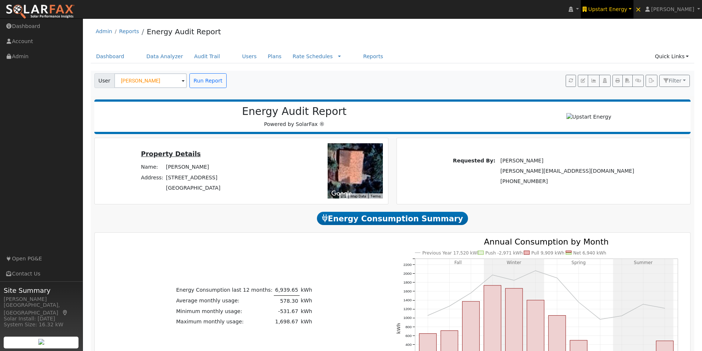
click at [623, 9] on span "Upstart Energy" at bounding box center [607, 9] width 39 height 6
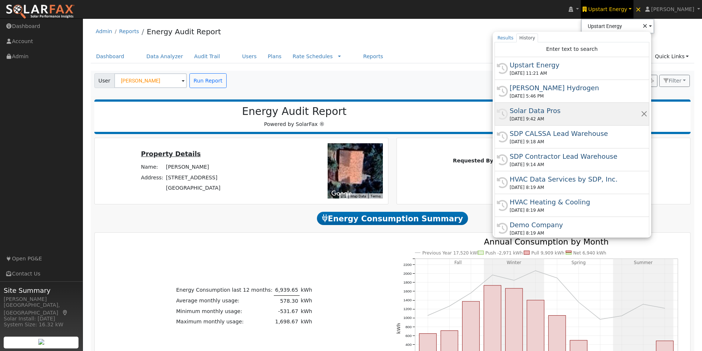
click at [549, 111] on div "Solar Data Pros" at bounding box center [575, 111] width 131 height 10
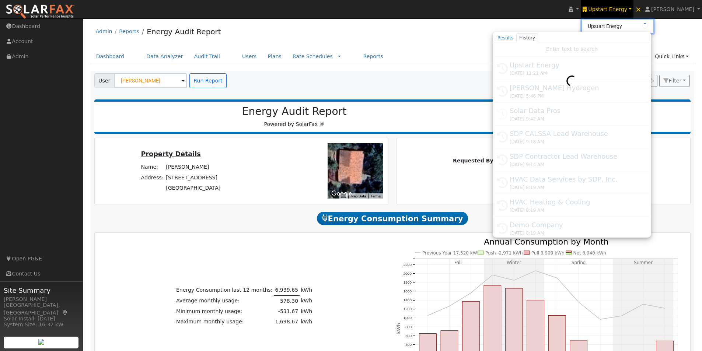
type input "Solar Data Pros"
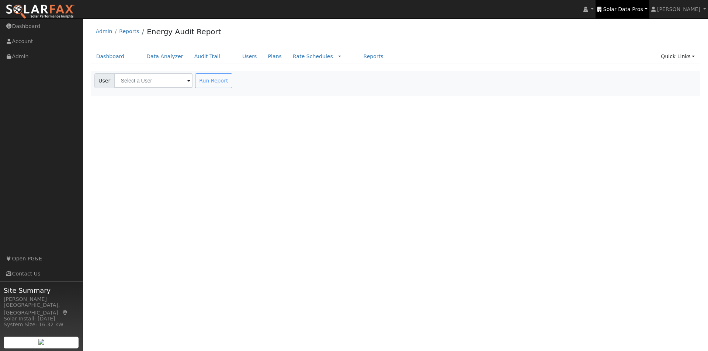
drag, startPoint x: 632, startPoint y: 8, endPoint x: 626, endPoint y: 8, distance: 5.2
click at [631, 8] on span "Solar Data Pros" at bounding box center [623, 9] width 40 height 6
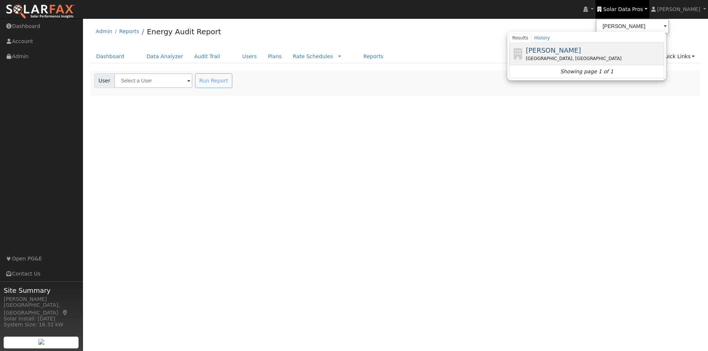
click at [560, 51] on span "[PERSON_NAME]" at bounding box center [553, 50] width 55 height 8
type input "[PERSON_NAME]"
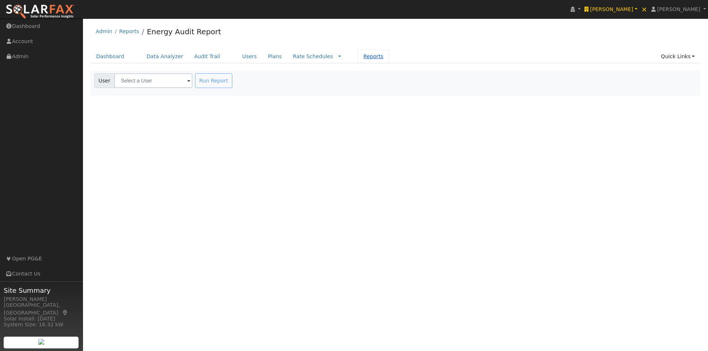
click at [358, 57] on link "Reports" at bounding box center [373, 57] width 31 height 14
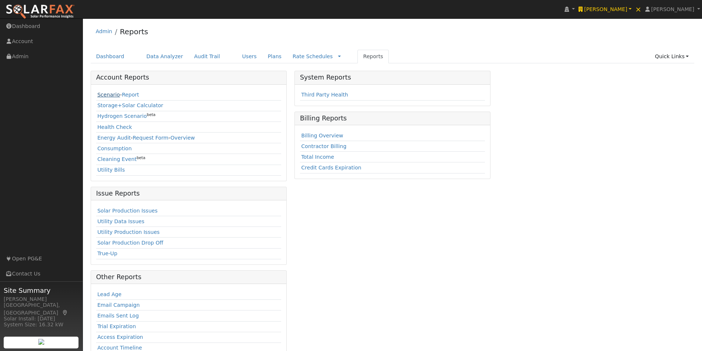
click at [98, 94] on link "Scenario" at bounding box center [108, 95] width 22 height 6
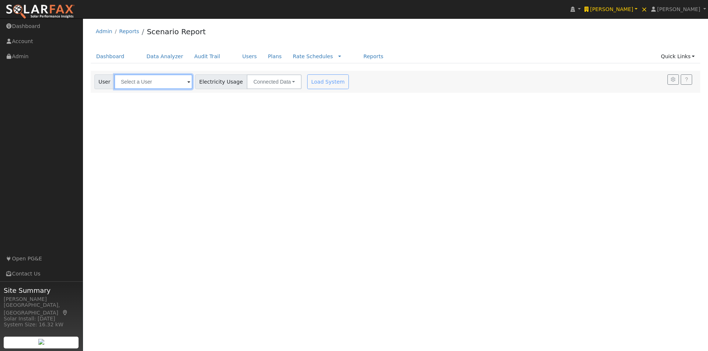
click at [167, 83] on input "text" at bounding box center [153, 81] width 78 height 15
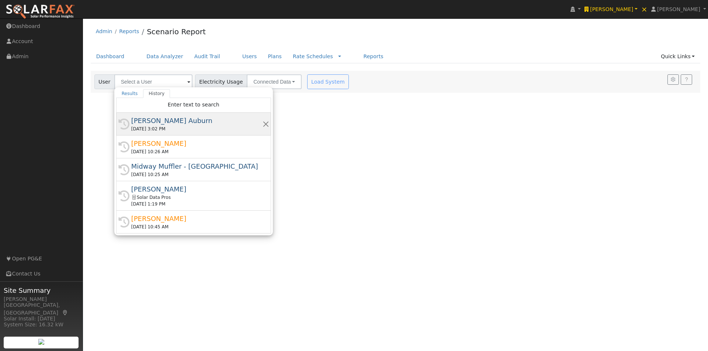
click at [181, 121] on div "[PERSON_NAME] Auburn" at bounding box center [196, 121] width 131 height 10
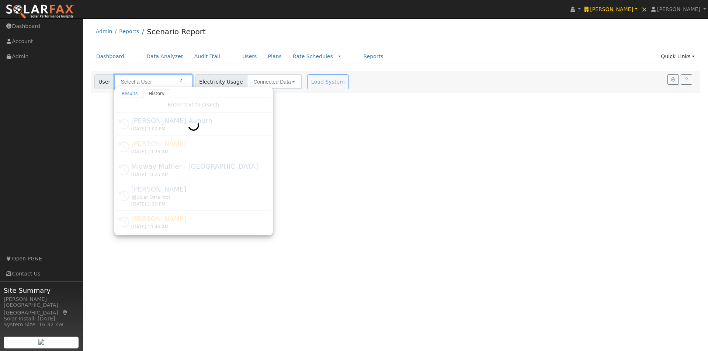
type input "[PERSON_NAME] Auburn"
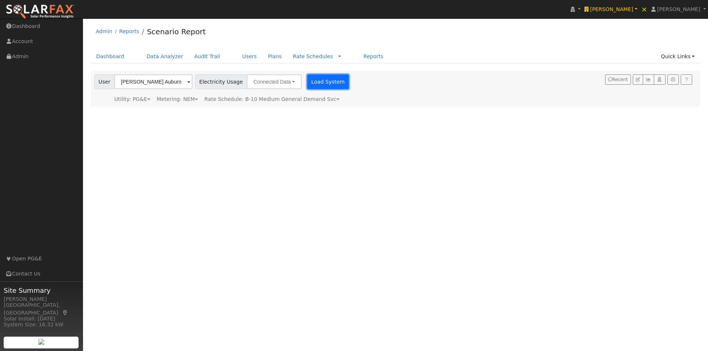
click at [322, 84] on button "Load System" at bounding box center [328, 81] width 42 height 15
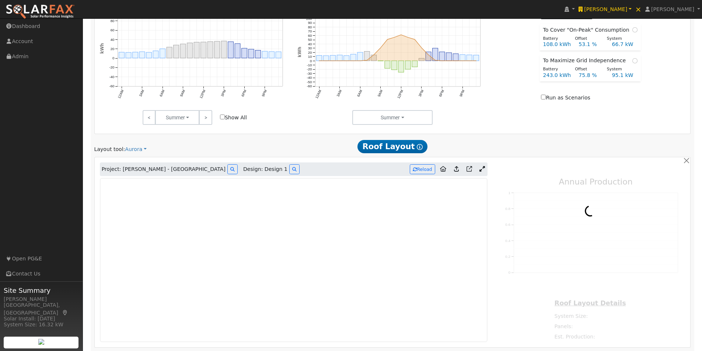
scroll to position [369, 0]
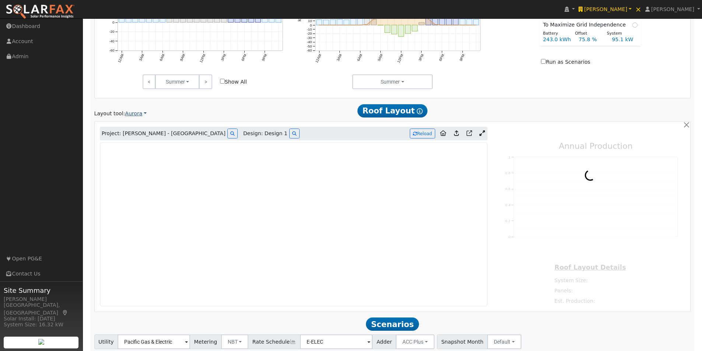
type input "242982"
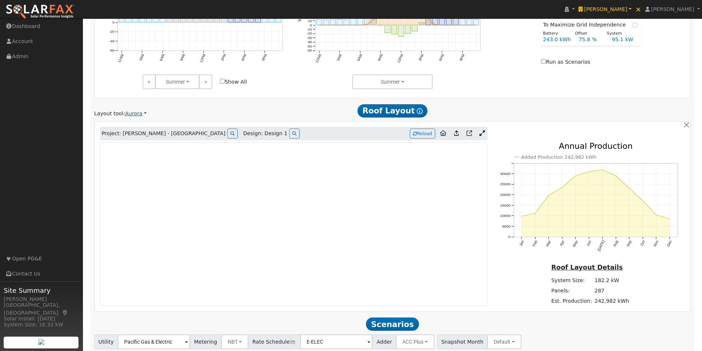
click at [141, 114] on link "Aurora" at bounding box center [136, 114] width 22 height 8
click at [135, 136] on link "Scanifly" at bounding box center [148, 137] width 51 height 10
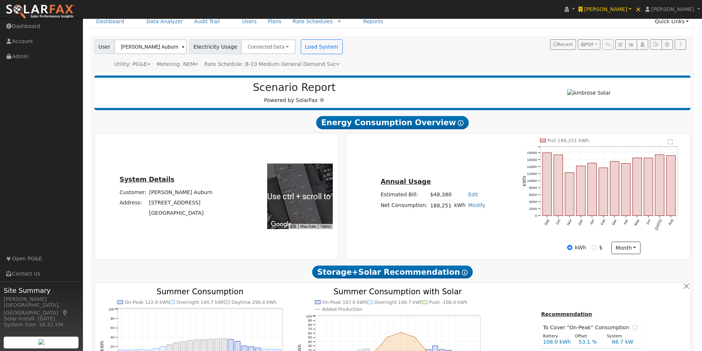
scroll to position [0, 0]
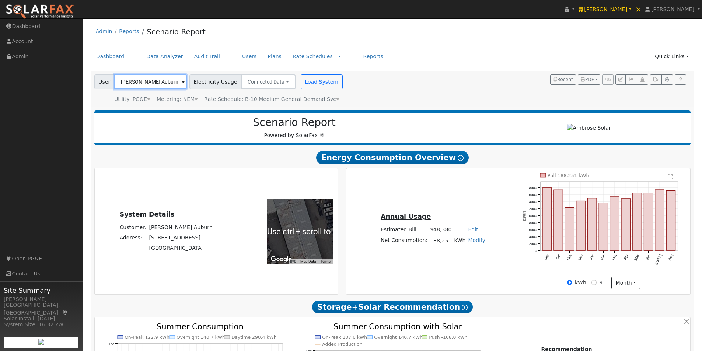
click at [170, 79] on input "DuPratt Ford Auburn" at bounding box center [150, 81] width 73 height 15
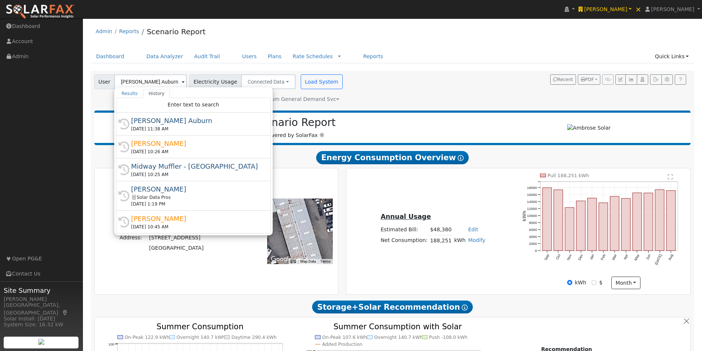
drag, startPoint x: 160, startPoint y: 189, endPoint x: 407, endPoint y: 90, distance: 265.9
click at [164, 185] on div "[PERSON_NAME]" at bounding box center [196, 189] width 131 height 10
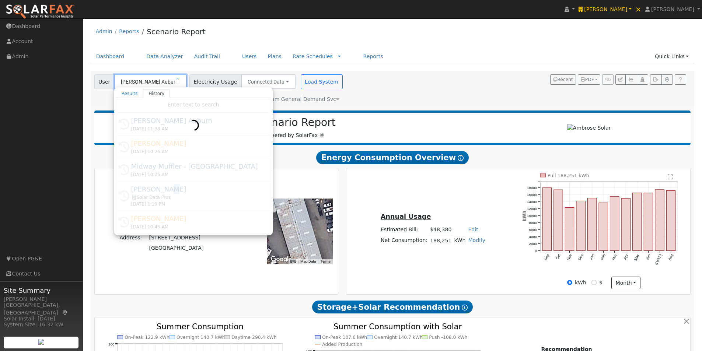
type input "[PERSON_NAME]"
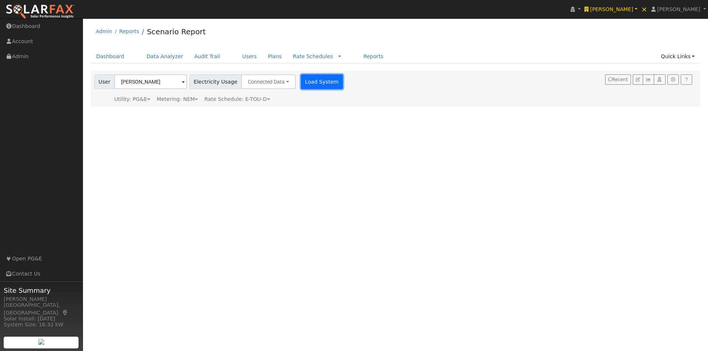
click at [314, 80] on button "Load System" at bounding box center [322, 81] width 42 height 15
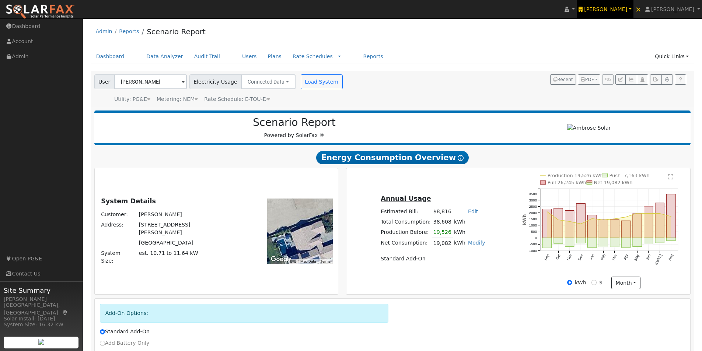
click at [624, 8] on span "[PERSON_NAME]" at bounding box center [605, 9] width 43 height 6
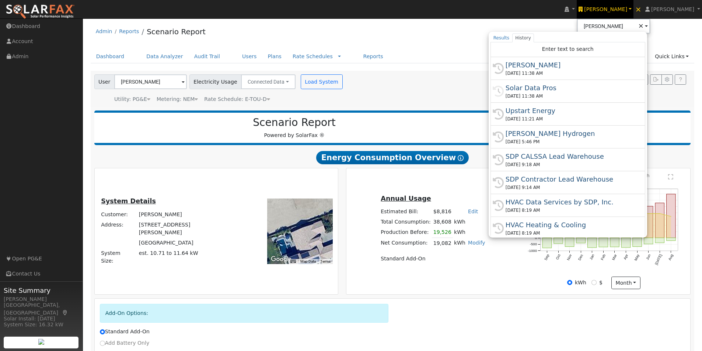
drag, startPoint x: 575, startPoint y: 44, endPoint x: 540, endPoint y: 88, distance: 56.2
click at [541, 86] on div "Solar Data Pros" at bounding box center [571, 88] width 131 height 10
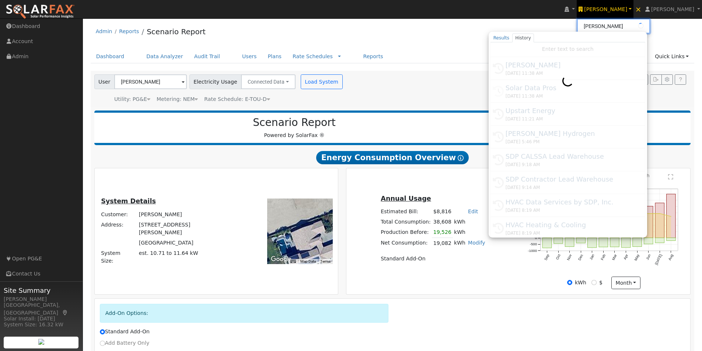
type input "Solar Data Pros"
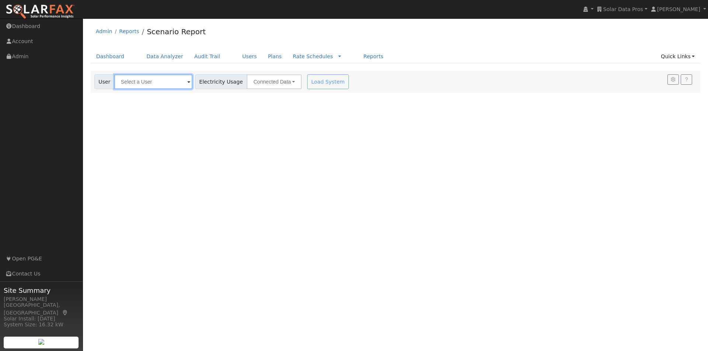
click at [155, 86] on input "text" at bounding box center [153, 81] width 78 height 15
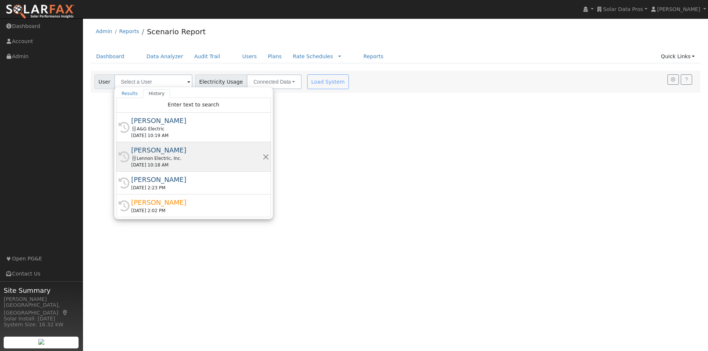
click at [141, 145] on div "History [PERSON_NAME] Electric, Inc. [DATE] 10:18 AM" at bounding box center [193, 156] width 155 height 29
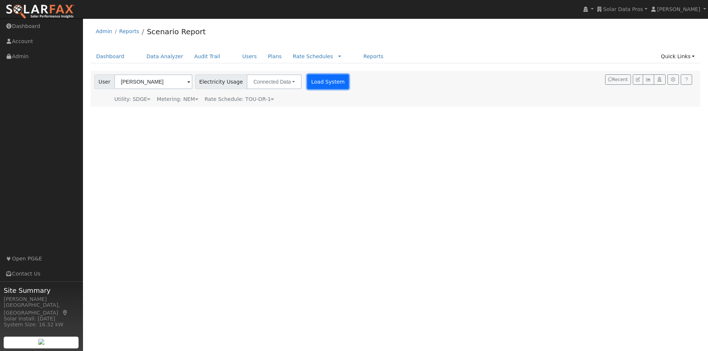
click at [330, 84] on button "Load System" at bounding box center [328, 81] width 42 height 15
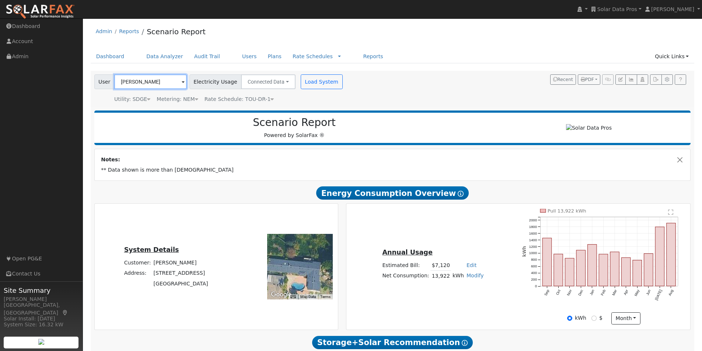
click at [175, 81] on input "[PERSON_NAME]" at bounding box center [150, 81] width 73 height 15
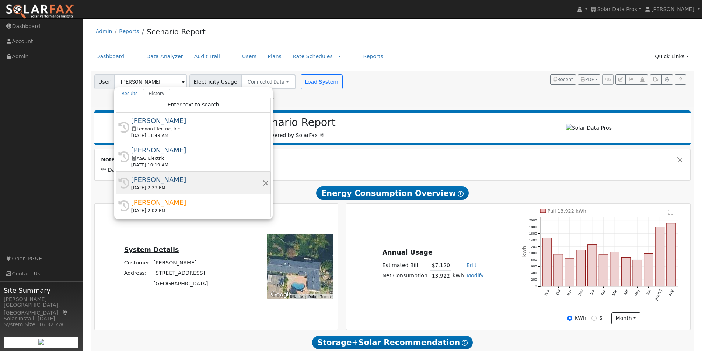
drag, startPoint x: 150, startPoint y: 180, endPoint x: 240, endPoint y: 129, distance: 103.5
click at [151, 180] on div "[PERSON_NAME]" at bounding box center [196, 180] width 131 height 10
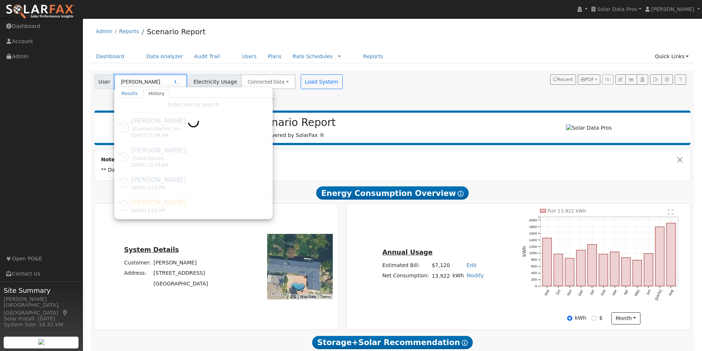
type input "[PERSON_NAME]"
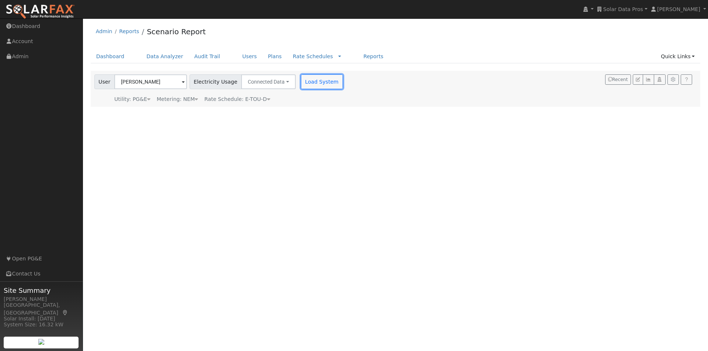
click at [308, 83] on button "Load System" at bounding box center [322, 81] width 42 height 15
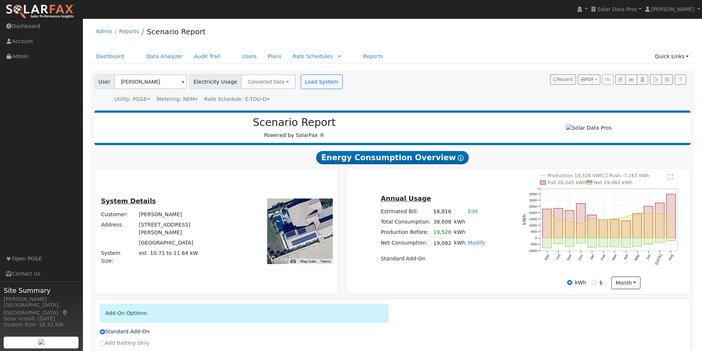
drag, startPoint x: 316, startPoint y: 247, endPoint x: 312, endPoint y: 223, distance: 24.4
click at [312, 223] on div at bounding box center [300, 232] width 66 height 66
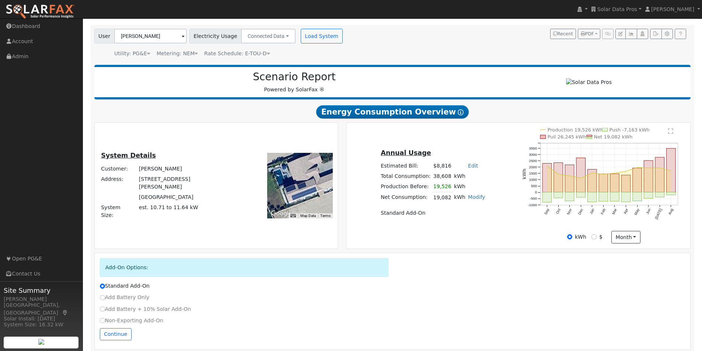
scroll to position [55, 0]
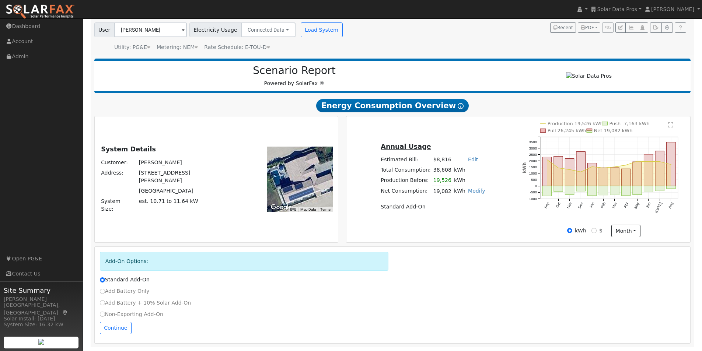
drag, startPoint x: 295, startPoint y: 176, endPoint x: 292, endPoint y: 185, distance: 9.8
click at [292, 185] on div at bounding box center [300, 180] width 66 height 66
click at [632, 25] on icon "button" at bounding box center [632, 27] width 6 height 4
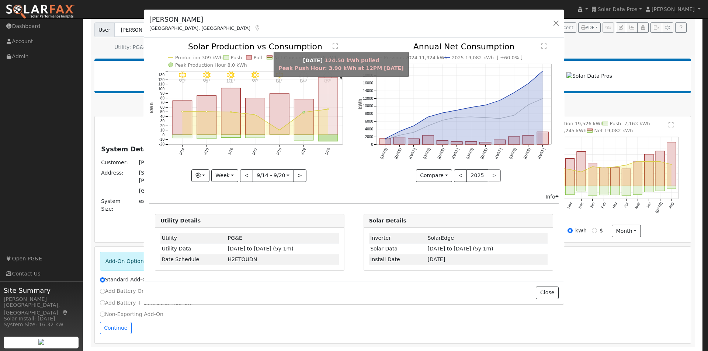
click at [328, 103] on rect "onclick=""" at bounding box center [329, 107] width 20 height 58
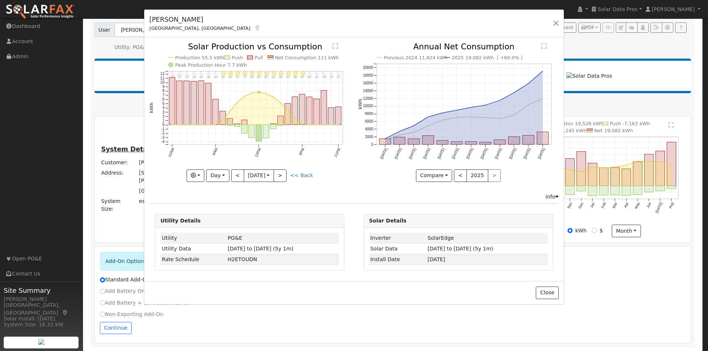
click at [282, 55] on text "Net Consumption 111 kWh" at bounding box center [307, 58] width 64 height 6
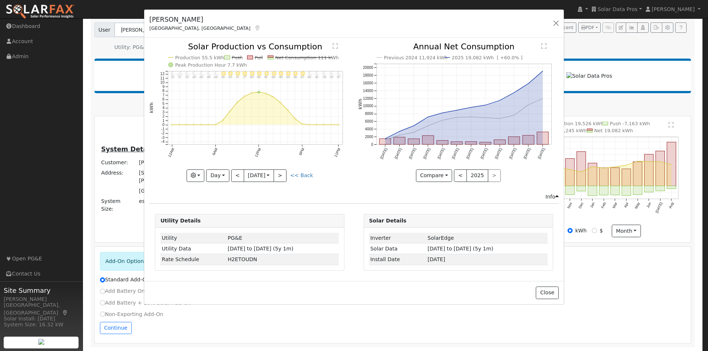
click at [295, 58] on line at bounding box center [303, 58] width 57 height 0
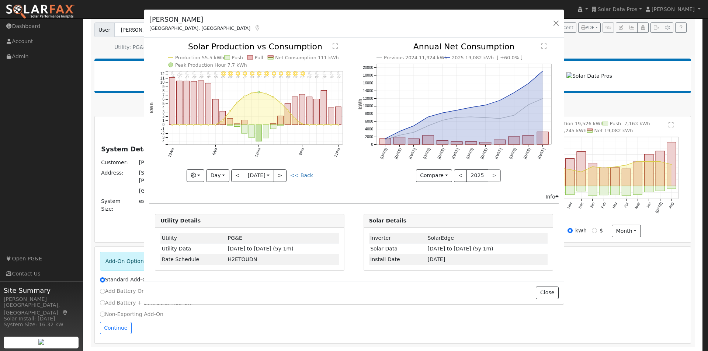
click at [198, 58] on text "Production 55.5 kWh" at bounding box center [199, 58] width 49 height 6
click at [199, 58] on line at bounding box center [197, 58] width 44 height 0
click at [283, 175] on button ">" at bounding box center [280, 176] width 13 height 13
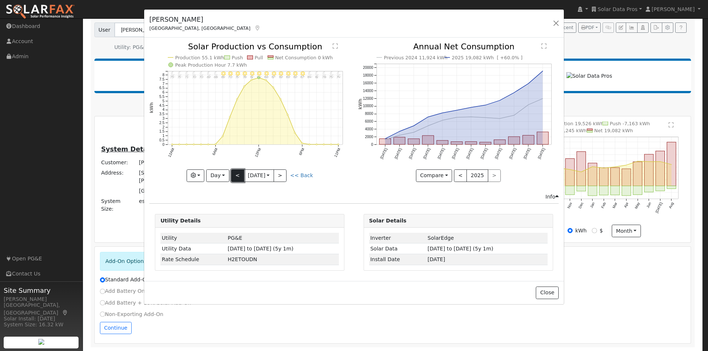
click at [233, 175] on button "<" at bounding box center [237, 176] width 13 height 13
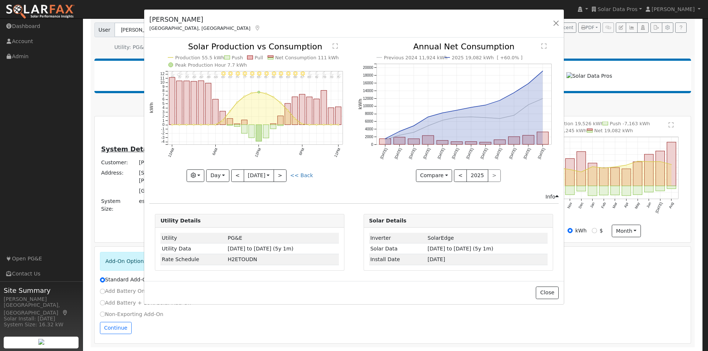
click at [197, 56] on text "Production 55.5 kWh" at bounding box center [199, 58] width 49 height 6
click at [208, 56] on text "Production 55.5 kWh" at bounding box center [199, 58] width 49 height 6
click at [221, 174] on button "Day" at bounding box center [217, 176] width 23 height 13
click at [230, 203] on link "Week" at bounding box center [231, 201] width 51 height 10
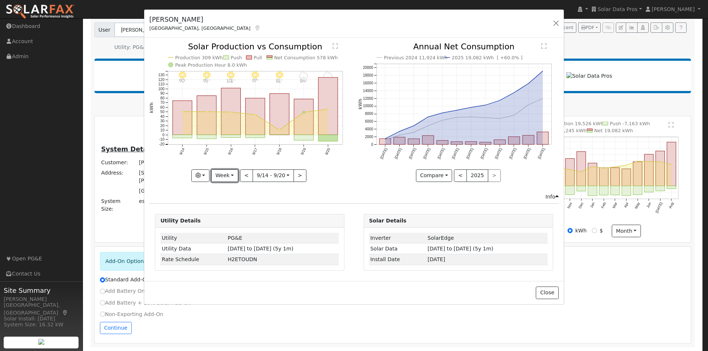
drag, startPoint x: 232, startPoint y: 176, endPoint x: 231, endPoint y: 191, distance: 14.4
click at [232, 178] on button "Week" at bounding box center [224, 176] width 27 height 13
click at [228, 211] on link "Month" at bounding box center [237, 211] width 51 height 10
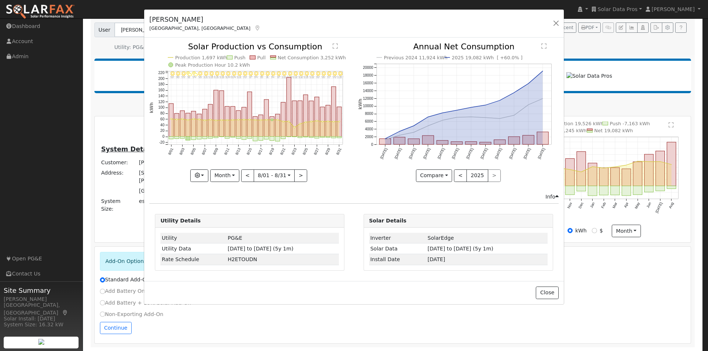
click at [291, 59] on text "Net Consumption 3,252 kWh" at bounding box center [312, 58] width 68 height 6
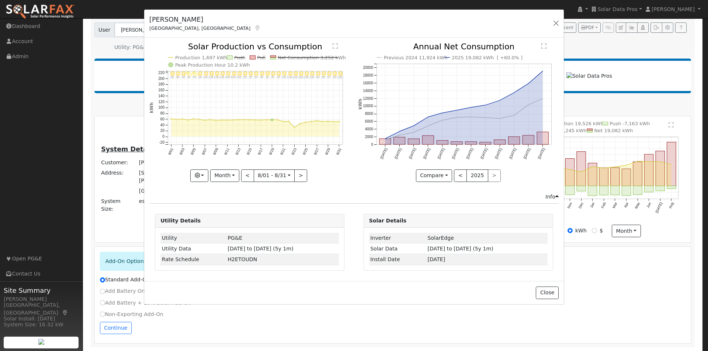
click at [288, 55] on text "Net Consumption 3,252 kWh" at bounding box center [312, 58] width 68 height 6
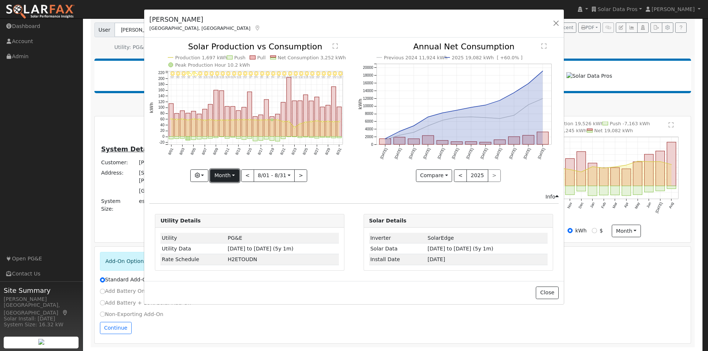
click at [222, 179] on button "Month" at bounding box center [224, 176] width 29 height 13
drag, startPoint x: 225, startPoint y: 222, endPoint x: 255, endPoint y: 192, distance: 42.5
click at [226, 222] on link "Year" at bounding box center [236, 222] width 51 height 10
type input "[DATE]"
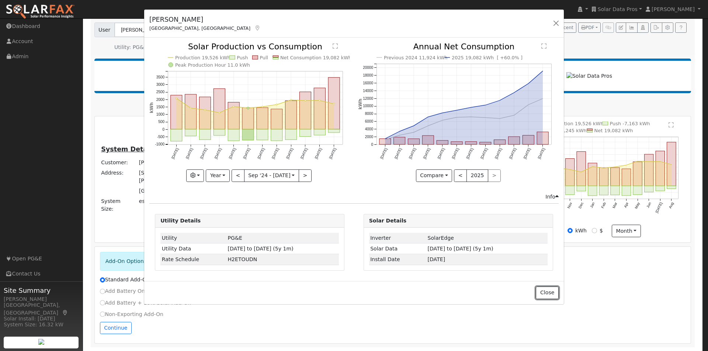
drag, startPoint x: 549, startPoint y: 292, endPoint x: 543, endPoint y: 286, distance: 8.4
click at [548, 292] on button "Close" at bounding box center [547, 293] width 22 height 13
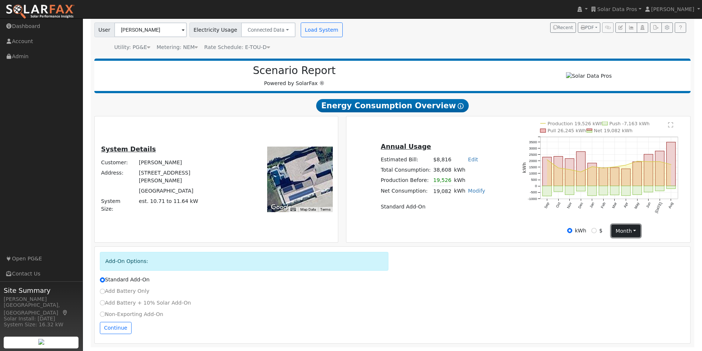
click at [632, 231] on button "month" at bounding box center [626, 231] width 29 height 13
click at [625, 245] on link "Day" at bounding box center [637, 246] width 51 height 10
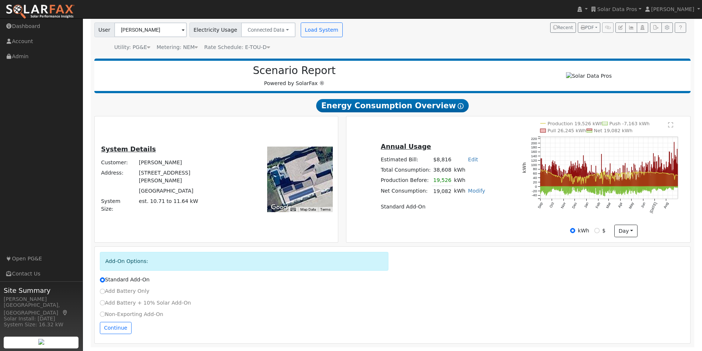
click at [672, 125] on text "" at bounding box center [670, 125] width 5 height 6
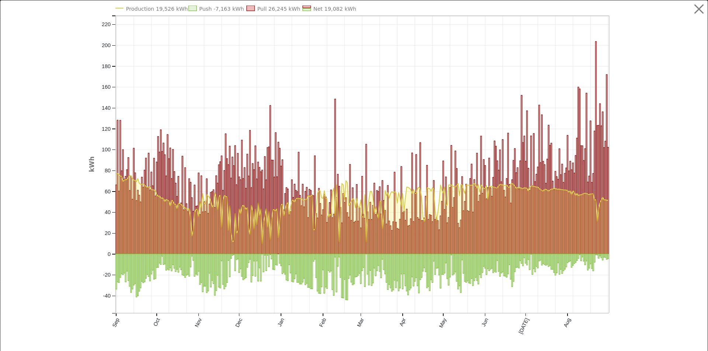
click at [140, 8] on text "Production 19,526 kWh" at bounding box center [157, 9] width 62 height 6
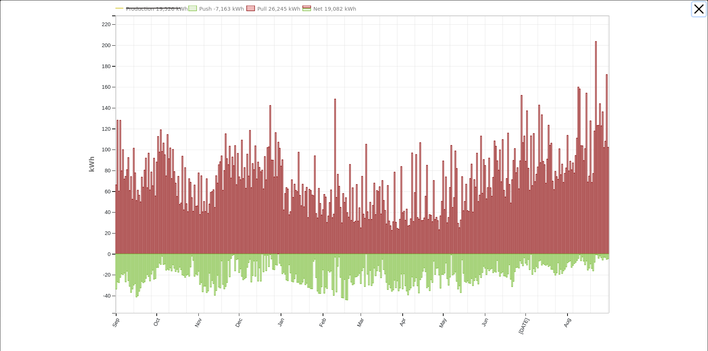
click at [692, 7] on button "button" at bounding box center [699, 9] width 14 height 14
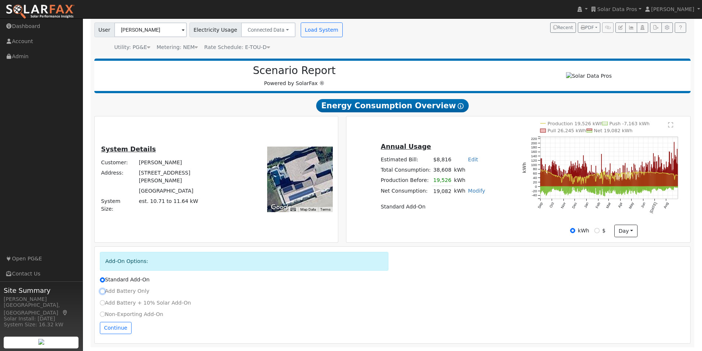
drag, startPoint x: 103, startPoint y: 292, endPoint x: 108, endPoint y: 292, distance: 4.5
click at [105, 292] on label "Add Battery Only" at bounding box center [125, 292] width 50 height 8
click at [105, 292] on input "Add Battery Only" at bounding box center [102, 291] width 5 height 5
radio input "true"
radio input "false"
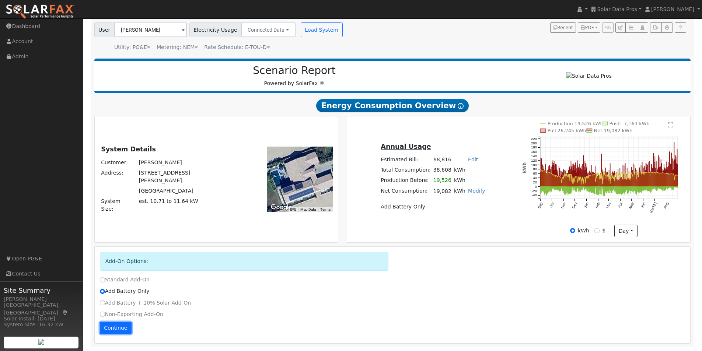
drag, startPoint x: 115, startPoint y: 328, endPoint x: 154, endPoint y: 319, distance: 40.1
click at [122, 329] on button "Continue" at bounding box center [116, 328] width 32 height 13
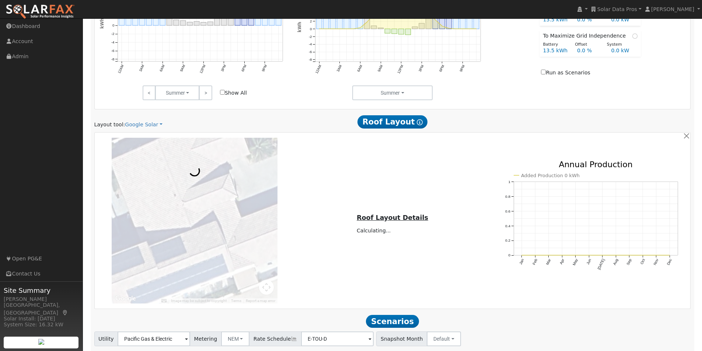
scroll to position [494, 0]
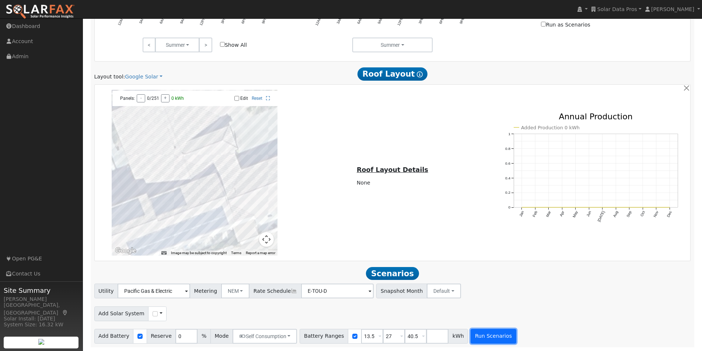
click at [475, 335] on button "Run Scenarios" at bounding box center [493, 336] width 45 height 15
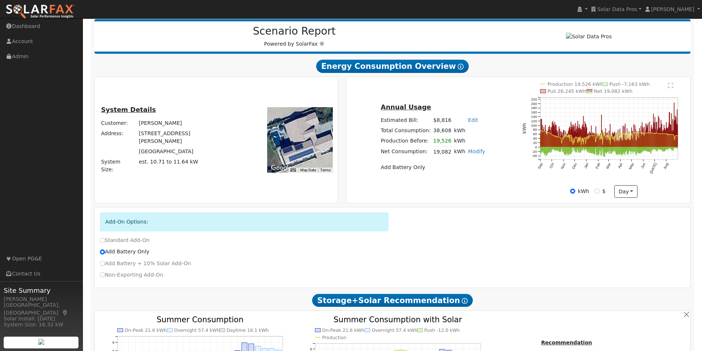
scroll to position [90, 0]
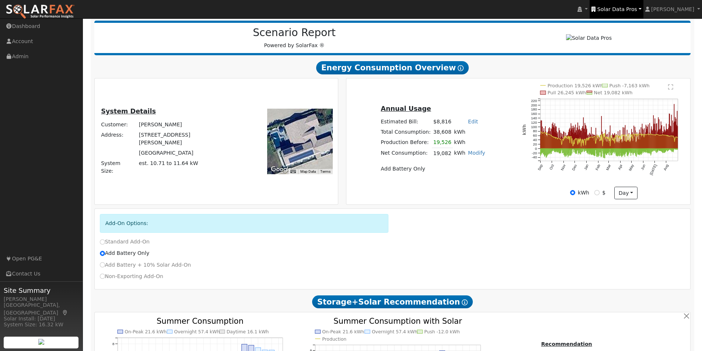
click at [628, 9] on span "Solar Data Pros" at bounding box center [618, 9] width 40 height 6
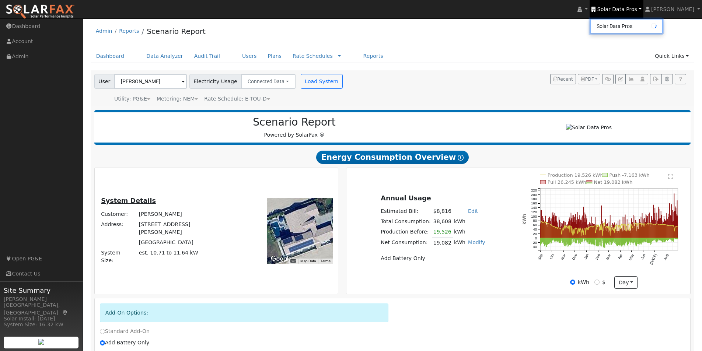
scroll to position [0, 0]
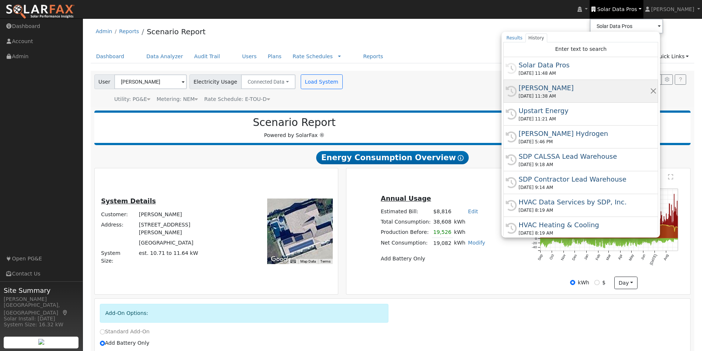
click at [552, 86] on div "[PERSON_NAME]" at bounding box center [584, 88] width 131 height 10
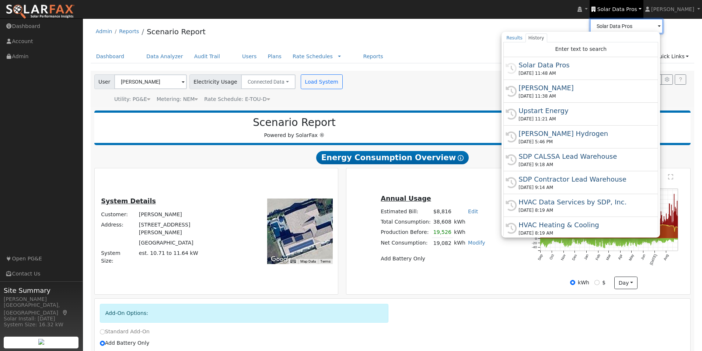
type input "[PERSON_NAME]"
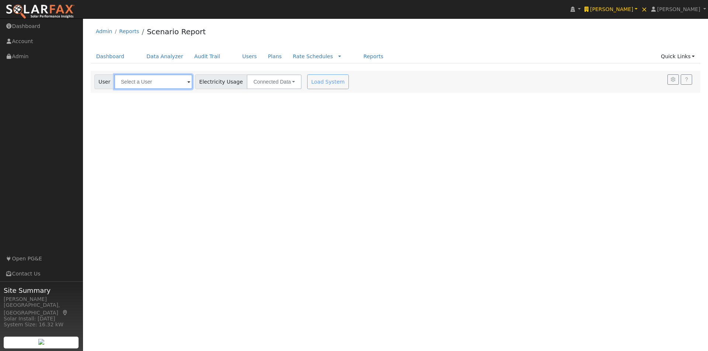
click at [163, 79] on input "text" at bounding box center [153, 81] width 78 height 15
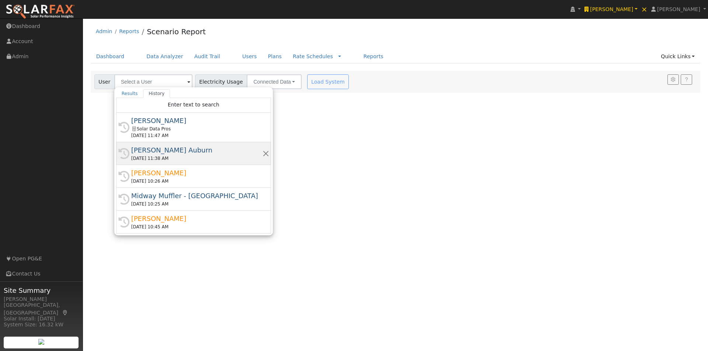
click at [155, 150] on div "[PERSON_NAME] Auburn" at bounding box center [196, 150] width 131 height 10
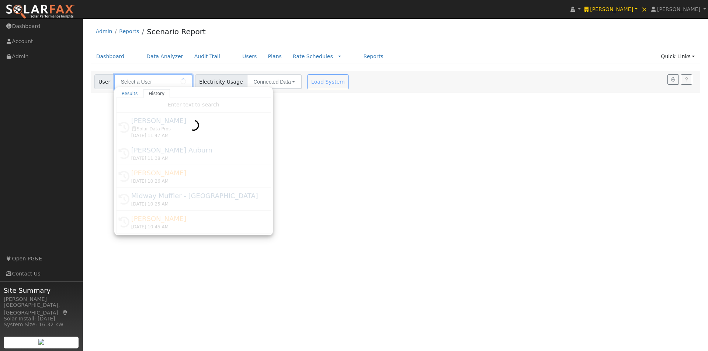
type input "[PERSON_NAME] Auburn"
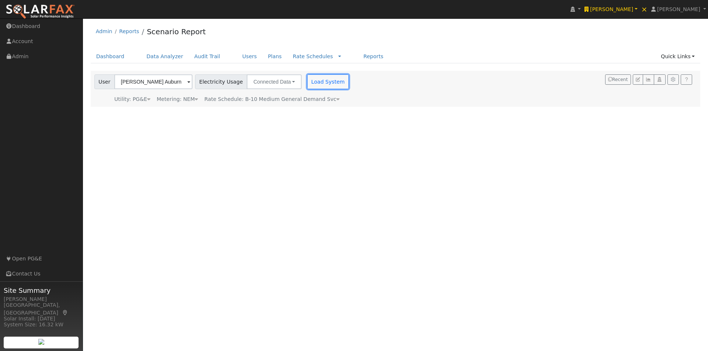
drag, startPoint x: 322, startPoint y: 80, endPoint x: 327, endPoint y: 80, distance: 5.5
click at [322, 80] on button "Load System" at bounding box center [328, 81] width 42 height 15
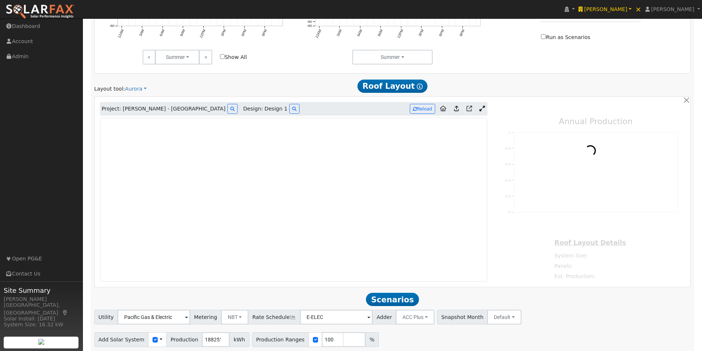
scroll to position [406, 0]
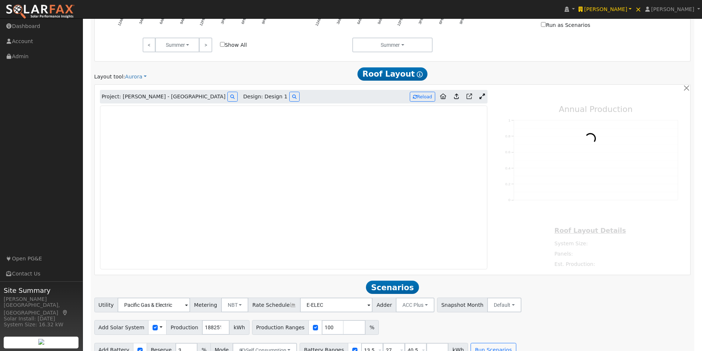
click at [144, 76] on div "Layout tool: Aurora Google Solar Scanifly Aurora" at bounding box center [191, 77] width 194 height 8
click at [138, 79] on link "Aurora" at bounding box center [136, 77] width 22 height 8
click at [138, 90] on link "Google Solar" at bounding box center [148, 90] width 51 height 10
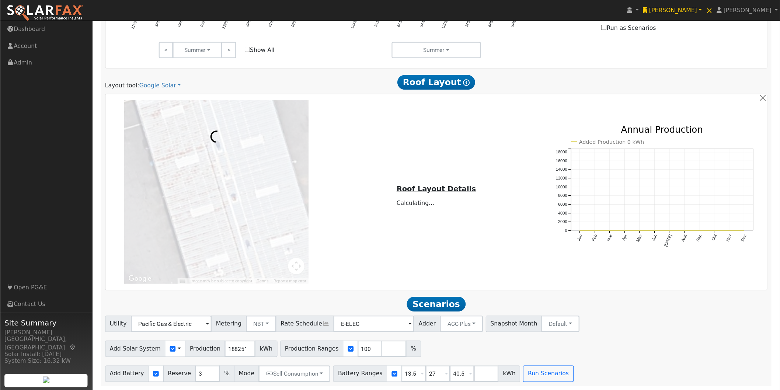
scroll to position [397, 0]
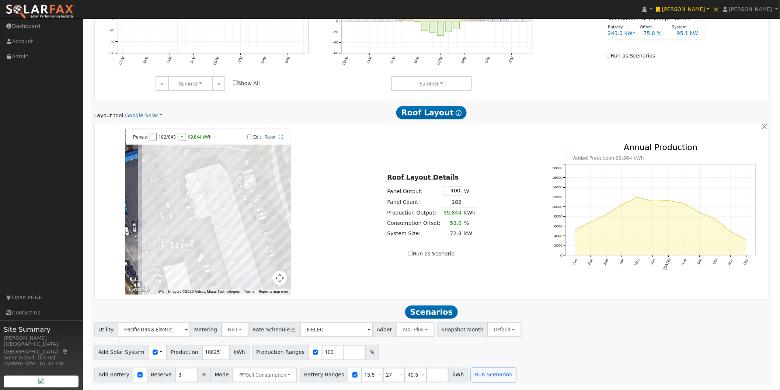
drag, startPoint x: 238, startPoint y: 175, endPoint x: 240, endPoint y: 222, distance: 46.9
click at [240, 222] on div at bounding box center [208, 212] width 166 height 166
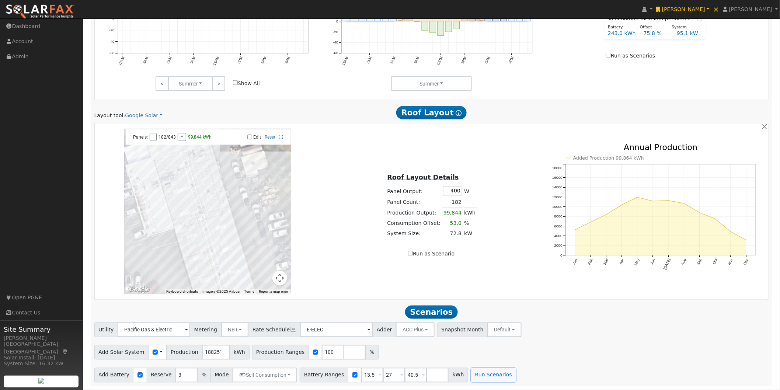
drag, startPoint x: 229, startPoint y: 198, endPoint x: 142, endPoint y: 154, distance: 97.5
click at [235, 208] on div at bounding box center [208, 212] width 166 height 166
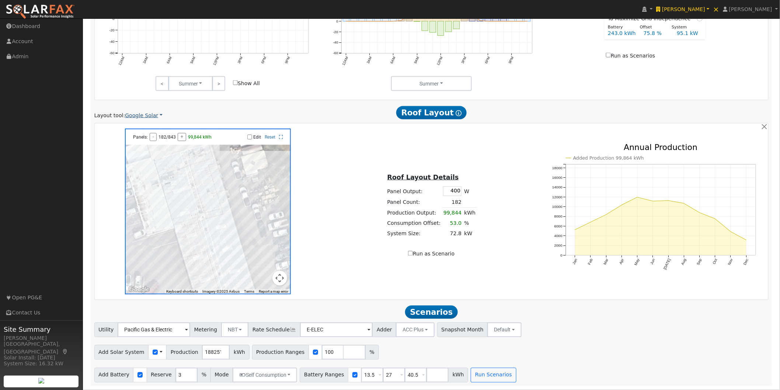
click at [151, 113] on link "Google Solar" at bounding box center [144, 116] width 38 height 8
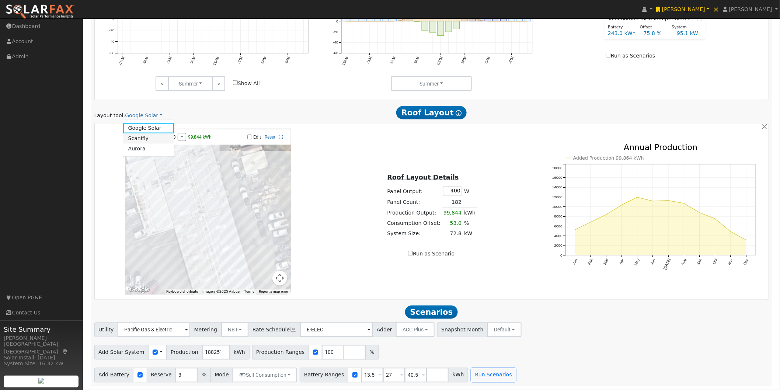
click at [136, 139] on link "Scanifly" at bounding box center [148, 138] width 51 height 10
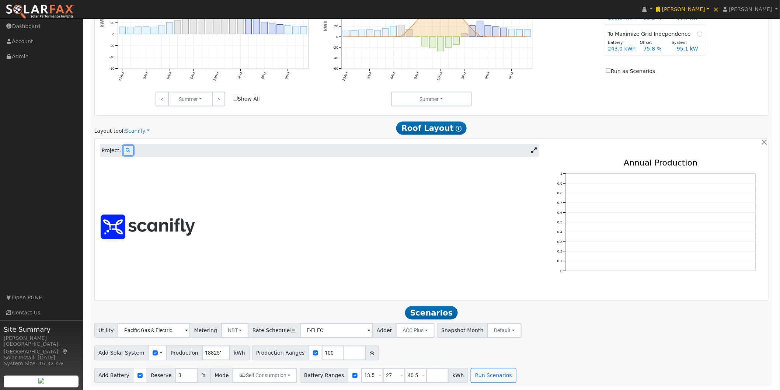
click at [126, 149] on icon at bounding box center [128, 150] width 4 height 4
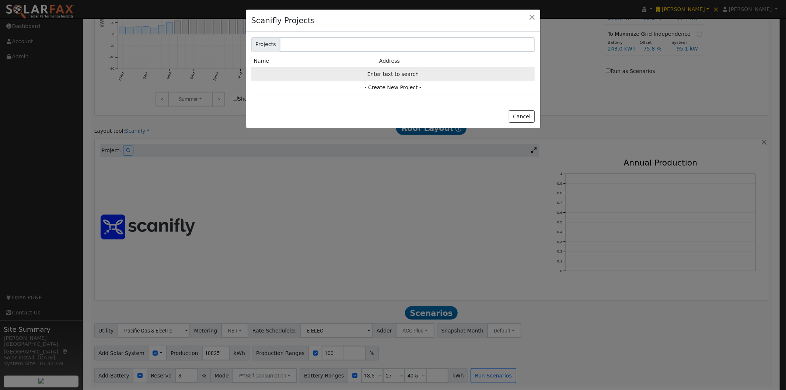
click at [389, 74] on td "Enter text to search" at bounding box center [393, 73] width 284 height 13
click at [327, 43] on input "text" at bounding box center [407, 44] width 255 height 15
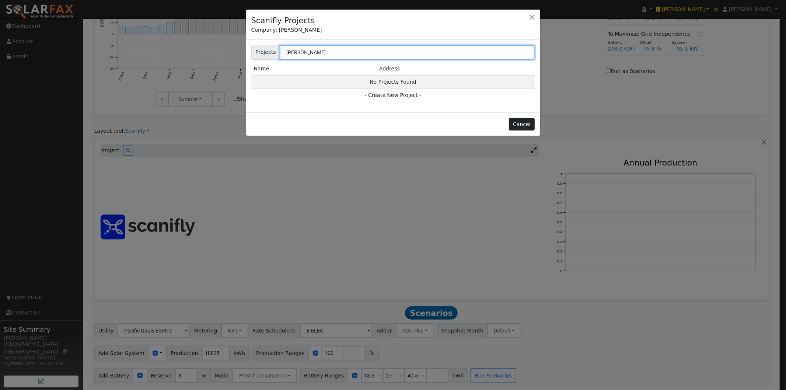
type input "[PERSON_NAME]"
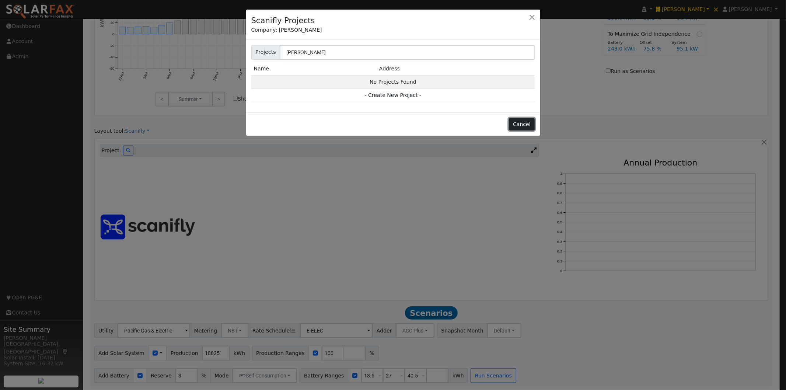
click at [524, 127] on button "Cancel" at bounding box center [522, 124] width 26 height 13
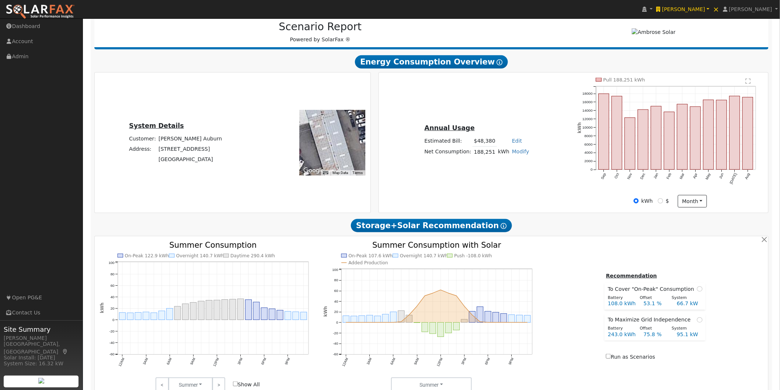
scroll to position [0, 0]
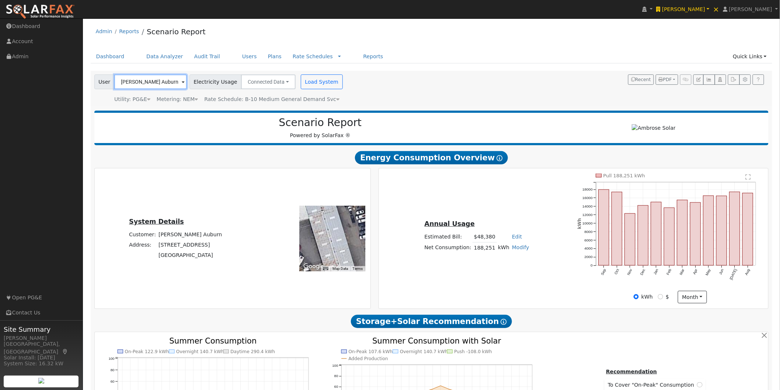
click at [163, 82] on input "[PERSON_NAME] Auburn" at bounding box center [150, 81] width 73 height 15
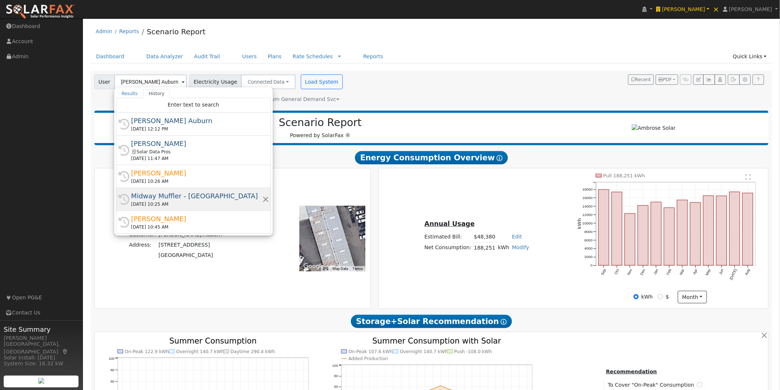
click at [168, 197] on div "Midway Muffler - [GEOGRAPHIC_DATA]" at bounding box center [196, 196] width 131 height 10
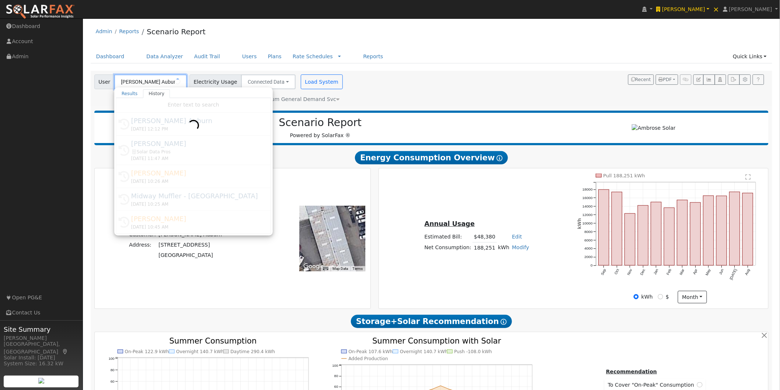
type input "Midway Muffler - [GEOGRAPHIC_DATA]"
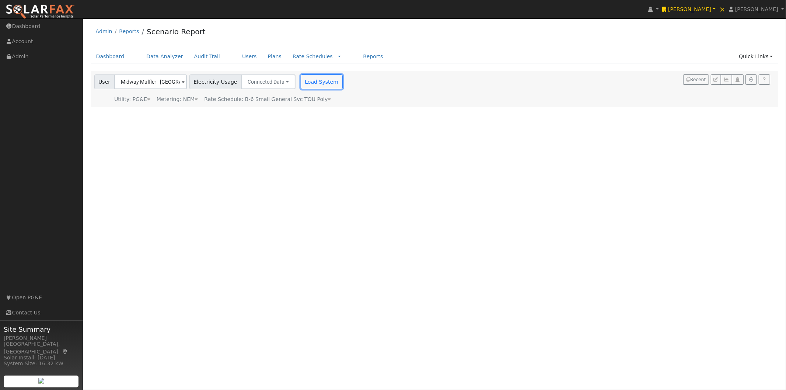
drag, startPoint x: 307, startPoint y: 83, endPoint x: 372, endPoint y: 101, distance: 67.8
click button "Load System"
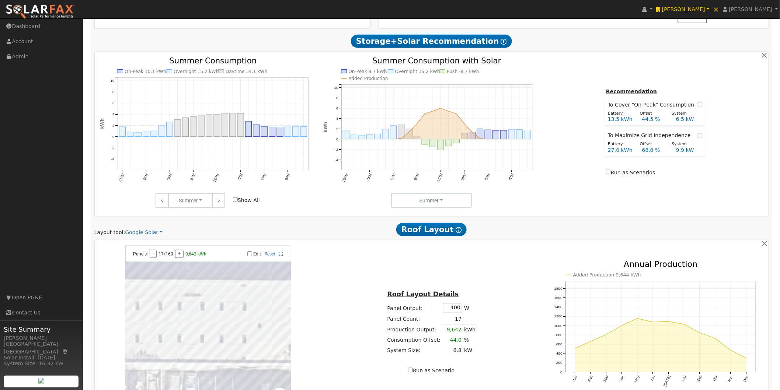
scroll to position [327, 0]
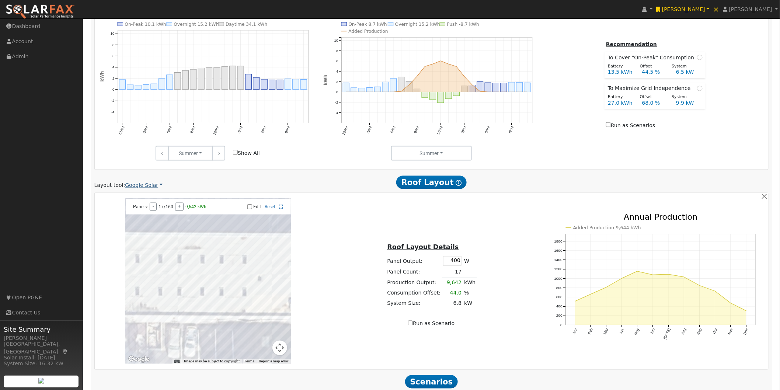
click link "Google Solar"
click link "Aurora"
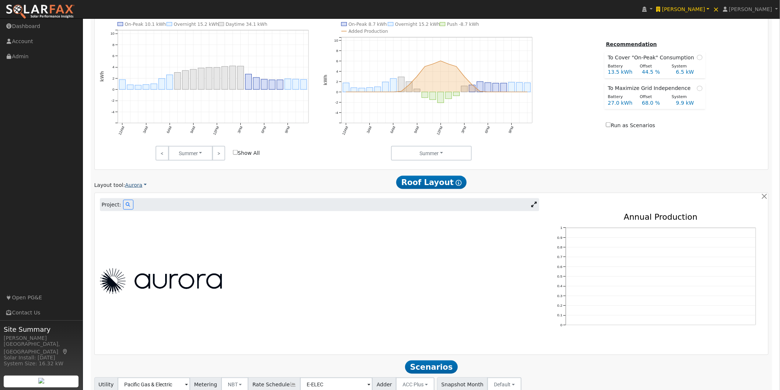
drag, startPoint x: 131, startPoint y: 184, endPoint x: 131, endPoint y: 189, distance: 5.2
click link "Aurora"
click link "Scanifly"
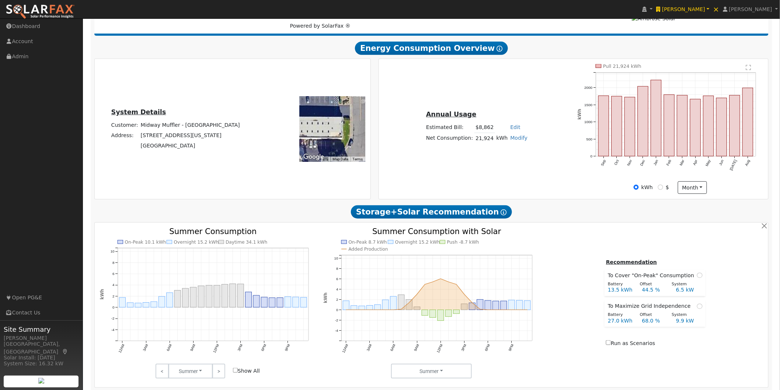
scroll to position [95, 0]
